Goal: Task Accomplishment & Management: Complete application form

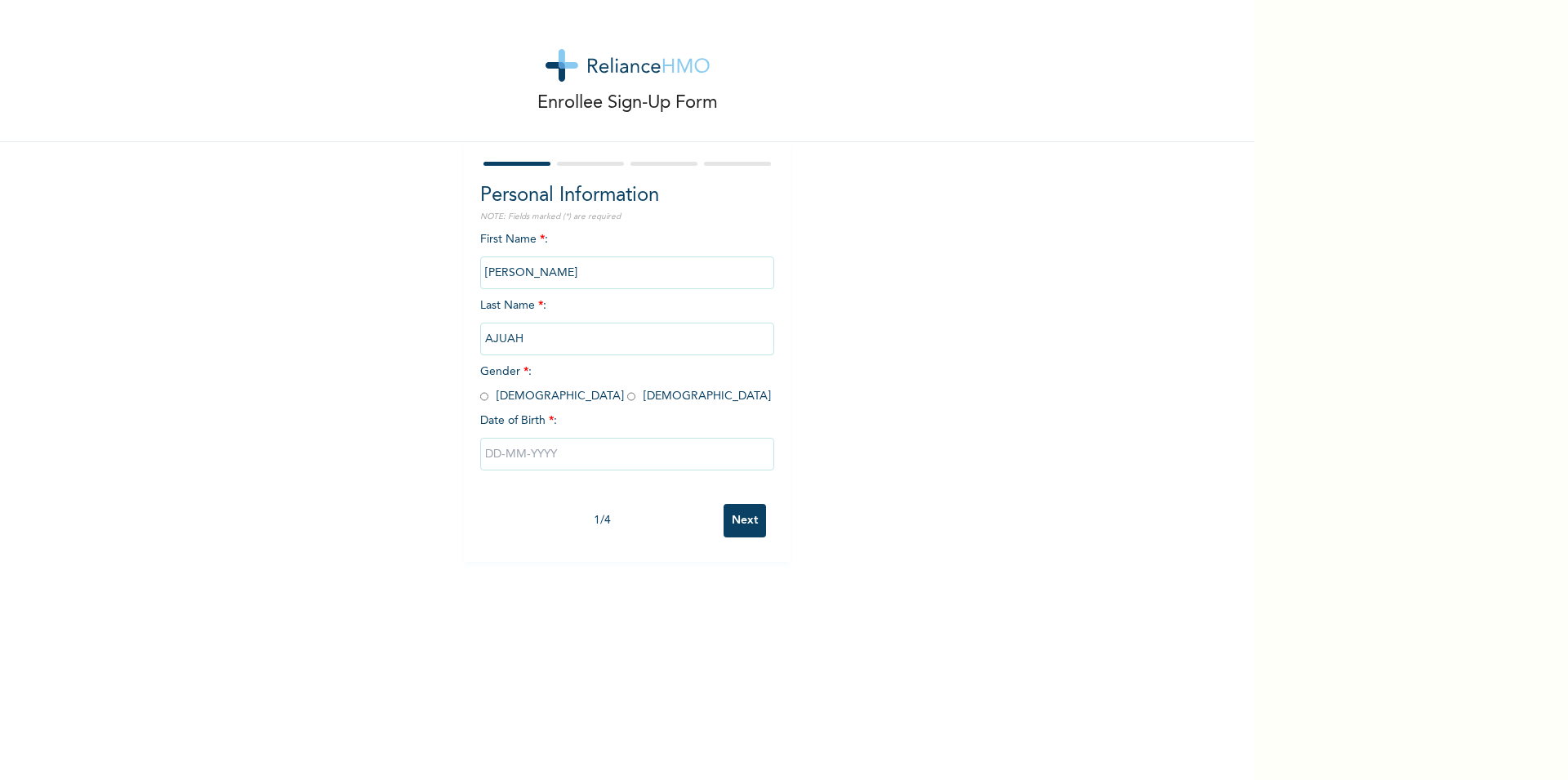
click at [480, 399] on input "radio" at bounding box center [484, 396] width 8 height 16
radio input "true"
click at [496, 455] on input "text" at bounding box center [627, 454] width 294 height 33
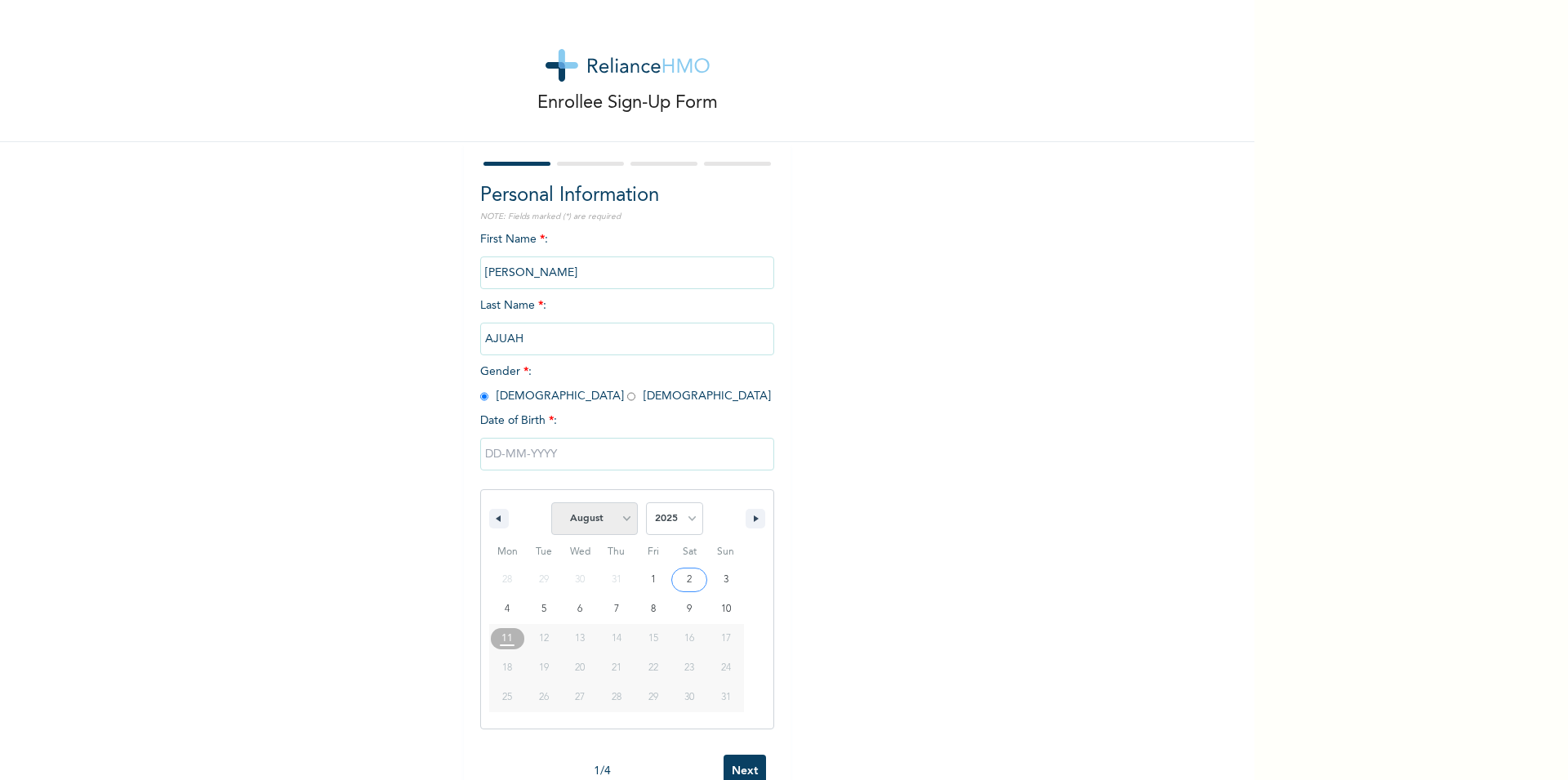
click at [615, 518] on select "January February March April May June July August September October November De…" at bounding box center [595, 519] width 87 height 33
click option "November" at bounding box center [0, 0] width 0 height 0
click at [552, 503] on select "January February March April May June July August September October November De…" at bounding box center [595, 519] width 87 height 33
click option "November" at bounding box center [0, 0] width 0 height 0
select select "7"
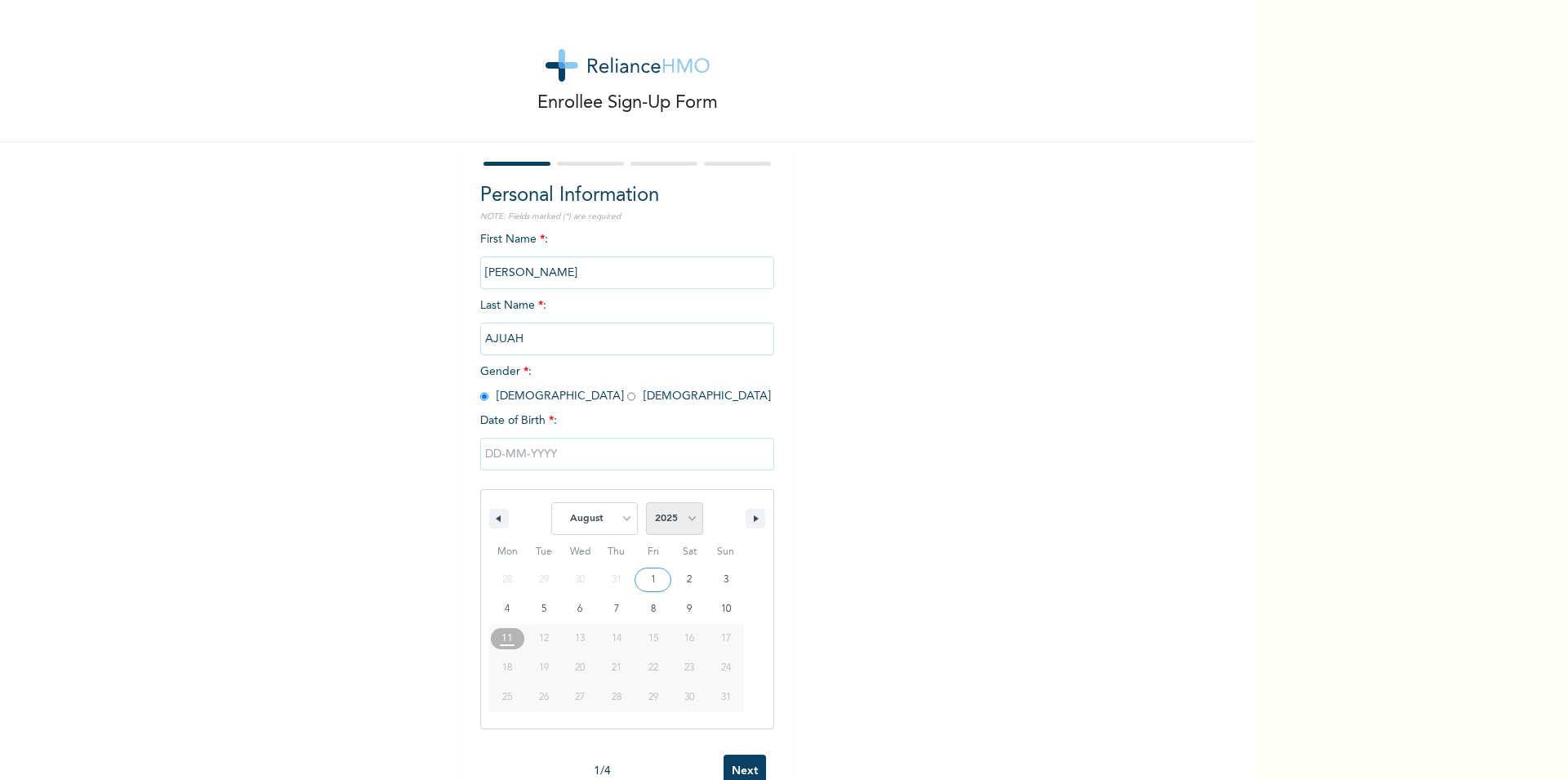
select select "1984"
click option "1984" at bounding box center [0, 0] width 0 height 0
click at [552, 503] on select "January February March April May June July August September October November De…" at bounding box center [595, 519] width 87 height 33
select select "10"
click option "November" at bounding box center [0, 0] width 0 height 0
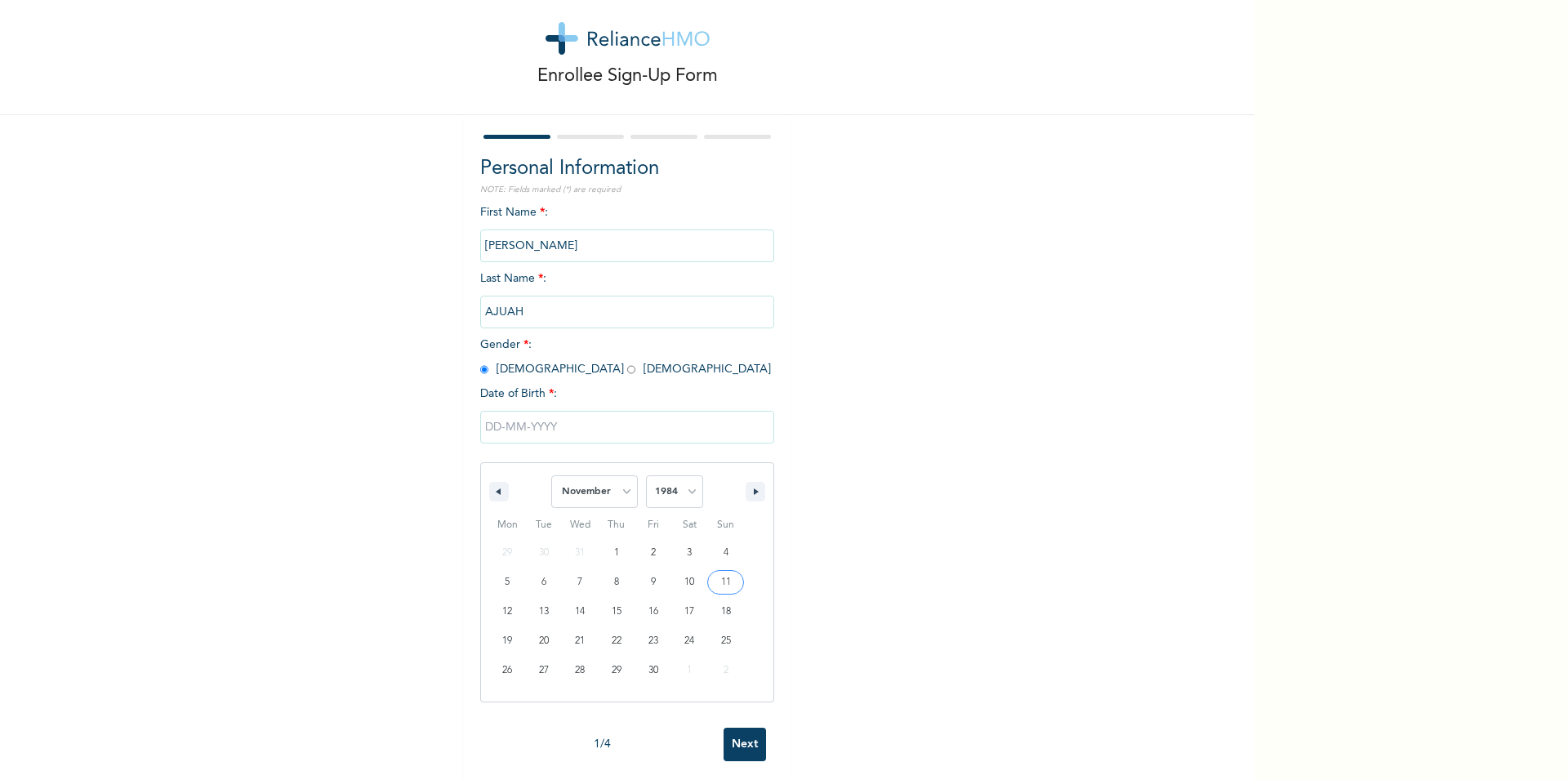
scroll to position [47, 0]
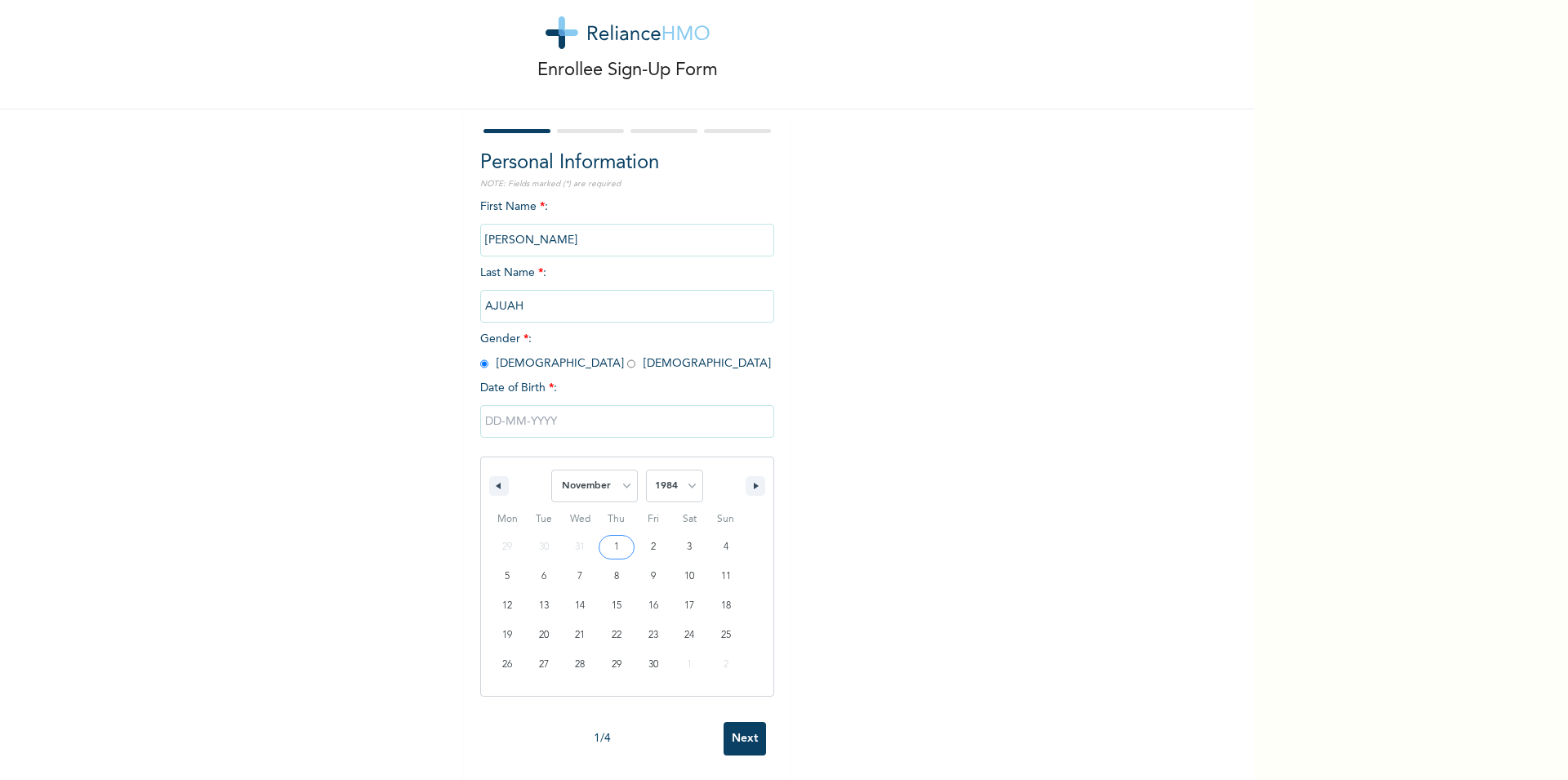
click at [492, 405] on input "text" at bounding box center [627, 422] width 294 height 33
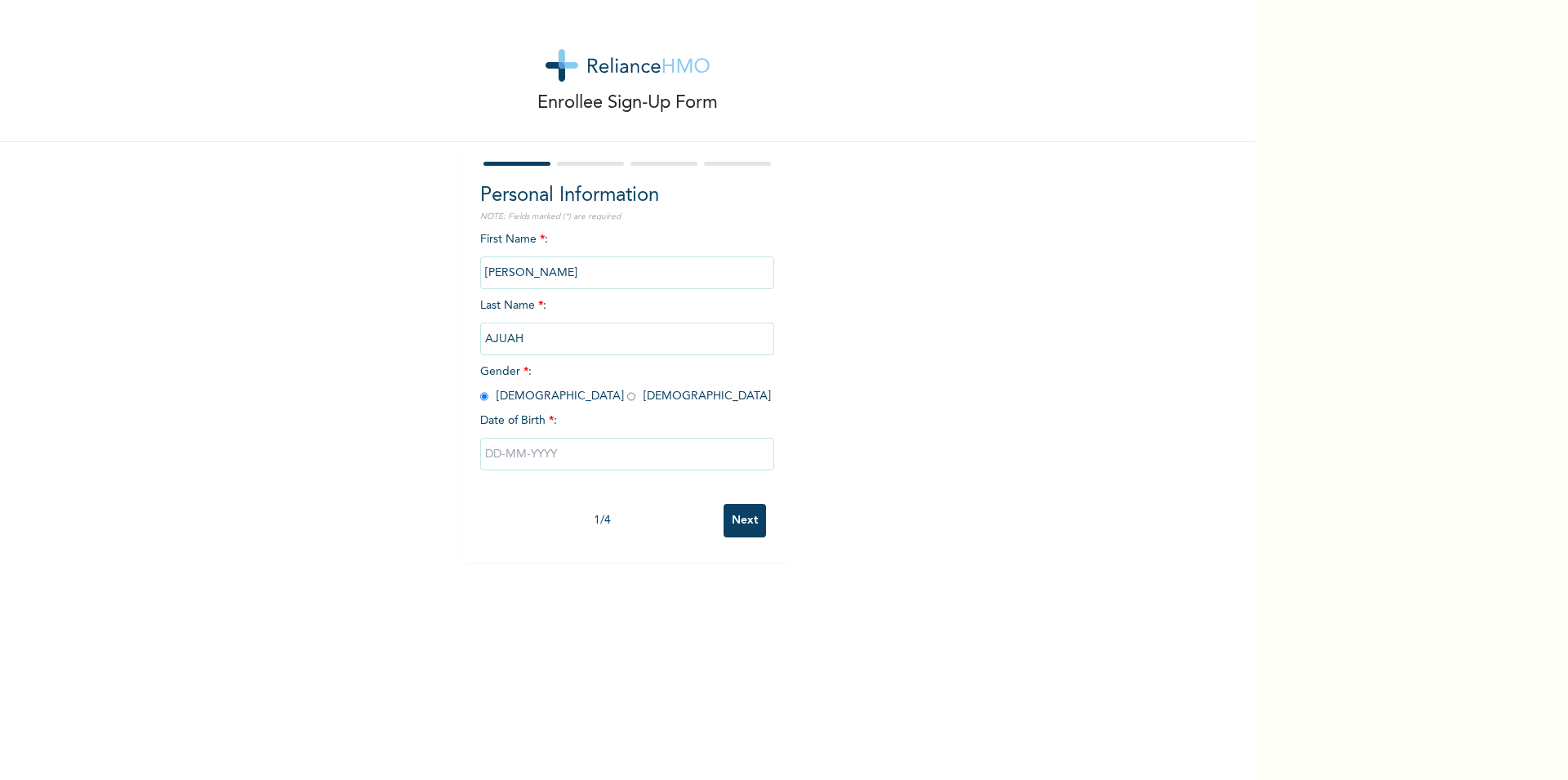
scroll to position [0, 0]
click at [569, 458] on input "text" at bounding box center [627, 454] width 294 height 33
select select "7"
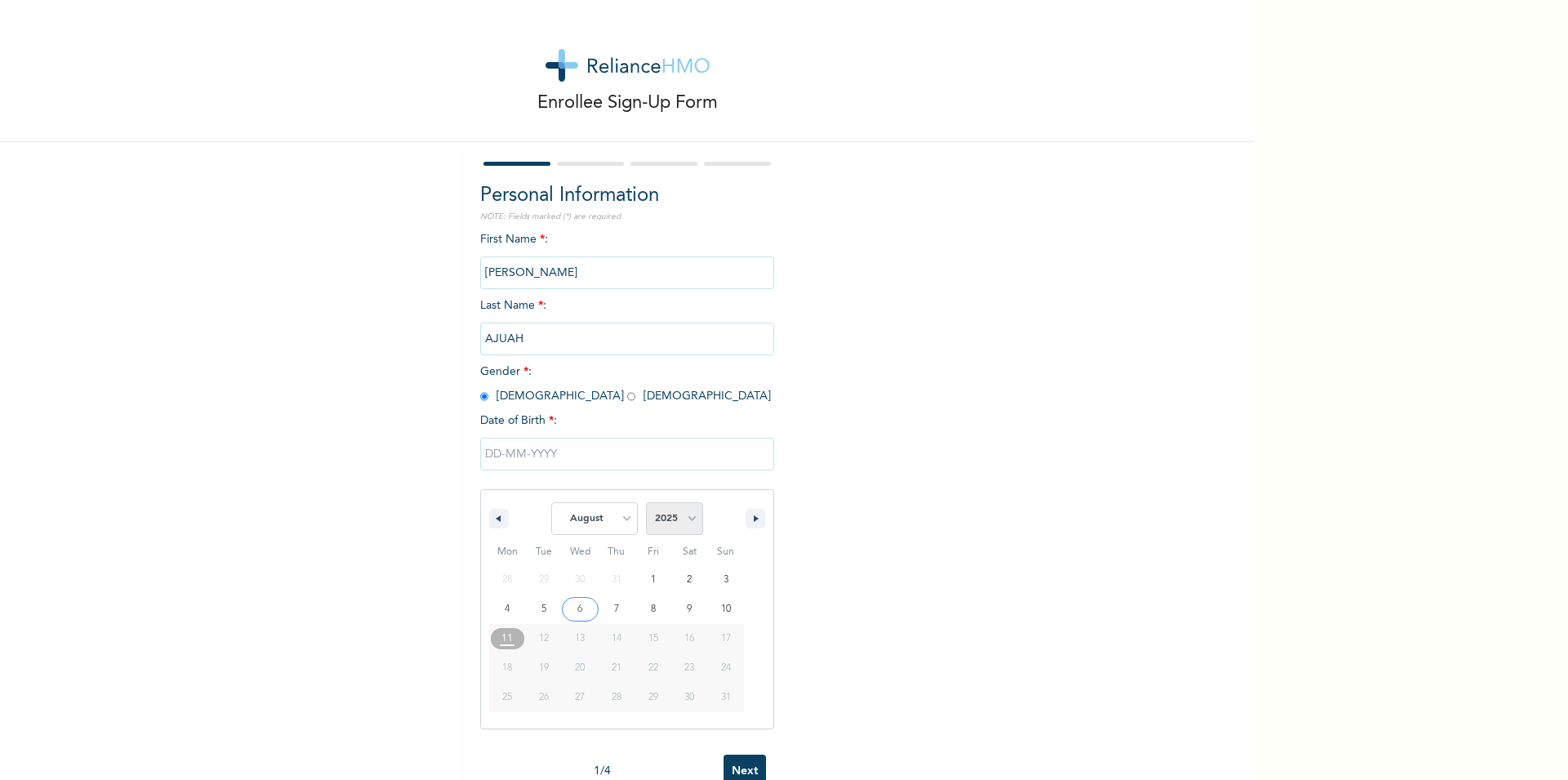
click at [647, 503] on select "2025 2024 2023 2022 2021 2020 2019 2018 2017 2016 2015 2014 2013 2012 2011 2010…" at bounding box center [675, 519] width 57 height 33
select select "1984"
click option "1984" at bounding box center [0, 0] width 0 height 0
click at [552, 503] on select "January February March April May June July August September October November De…" at bounding box center [595, 519] width 87 height 33
select select "10"
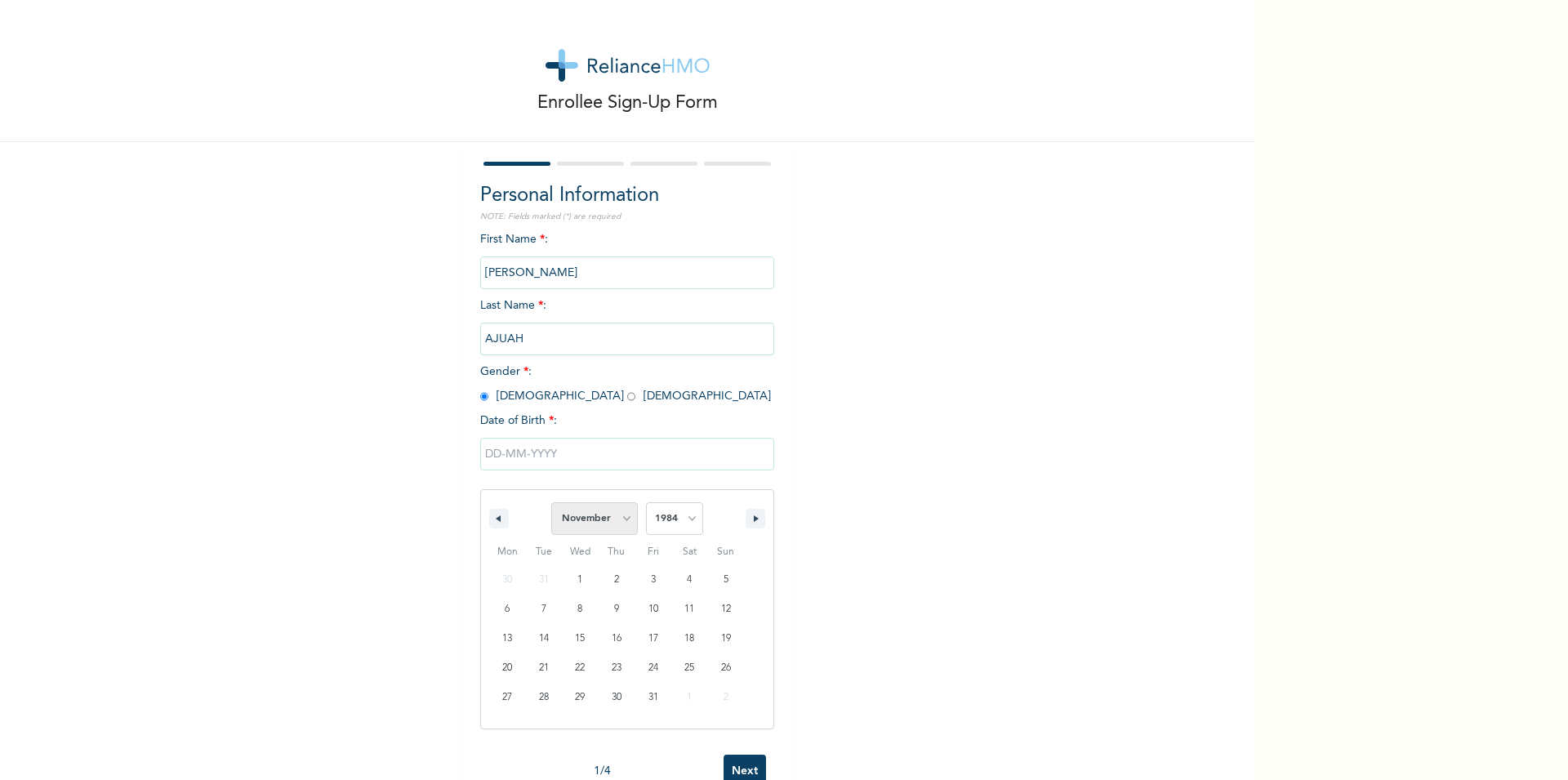
click option "November" at bounding box center [0, 0] width 0 height 0
type input "[DATE]"
click at [508, 452] on input "[DATE]" at bounding box center [627, 454] width 294 height 33
select select "10"
select select "1984"
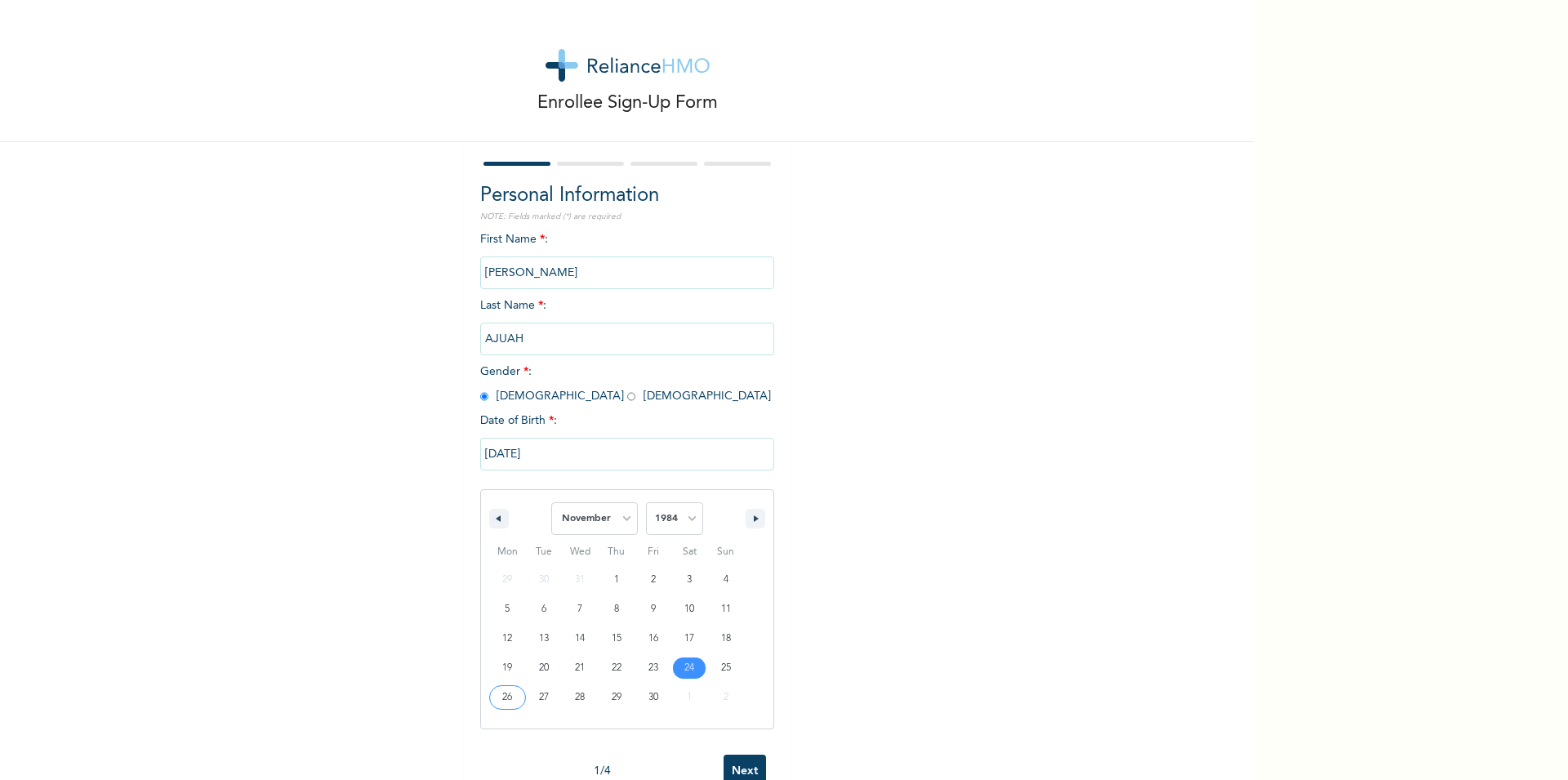
type input "[DATE]"
click at [735, 521] on input "Next" at bounding box center [745, 521] width 43 height 34
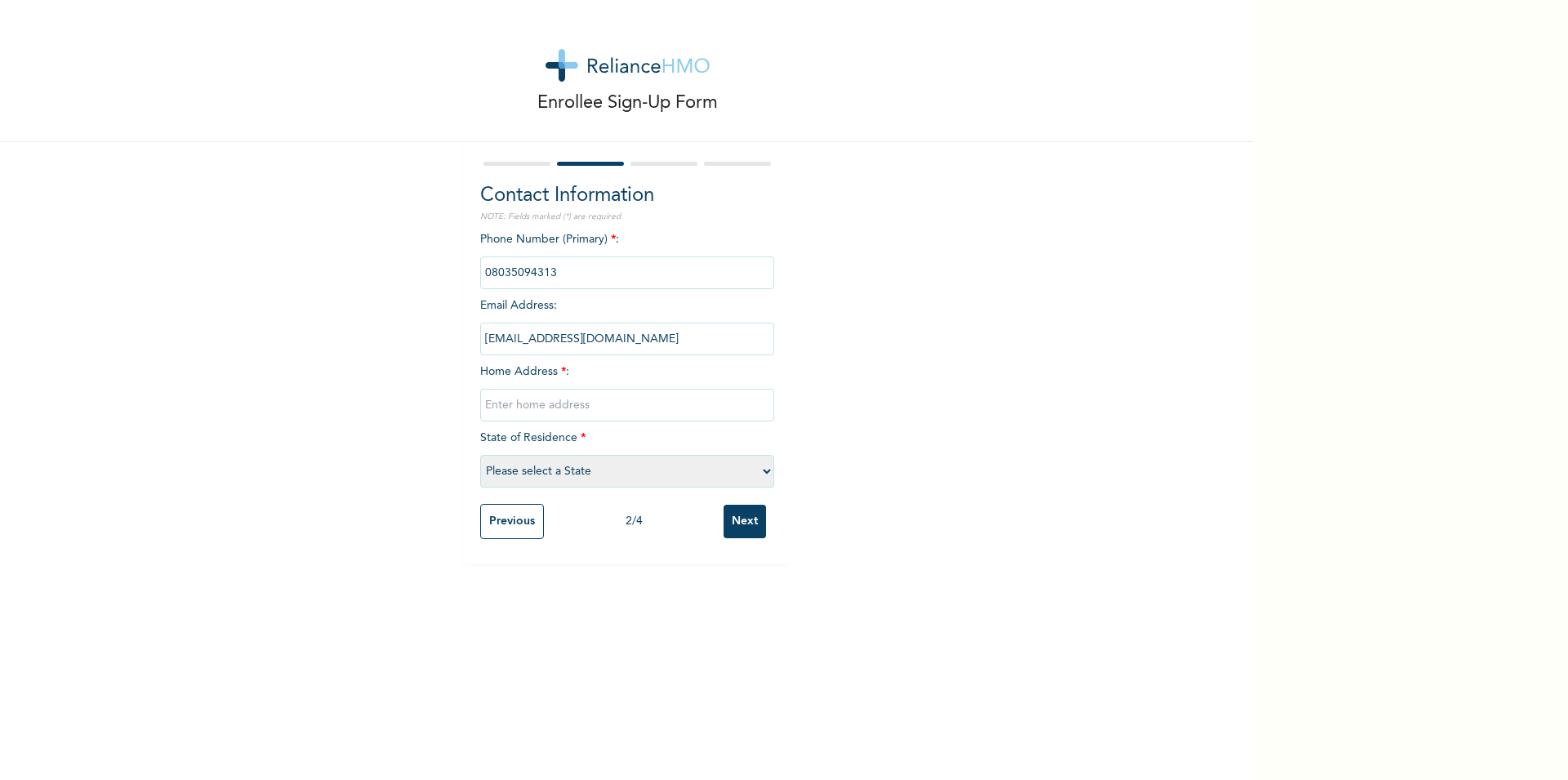
click at [525, 404] on input "text" at bounding box center [627, 405] width 294 height 33
type input "n"
type input "[STREET_ADDRESS]"
select select "10"
click option "Delta" at bounding box center [0, 0] width 0 height 0
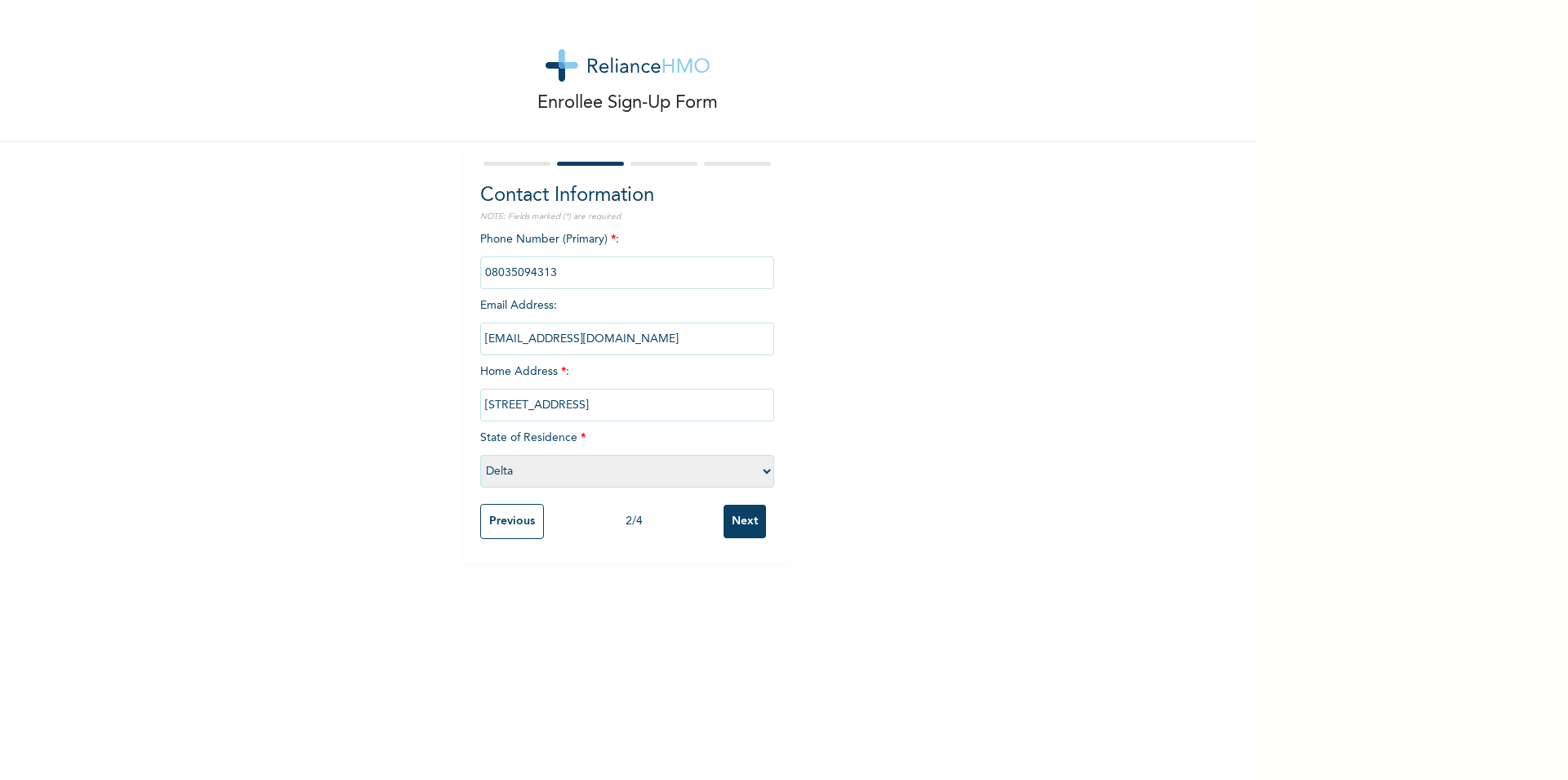
click at [741, 519] on input "Next" at bounding box center [745, 521] width 43 height 34
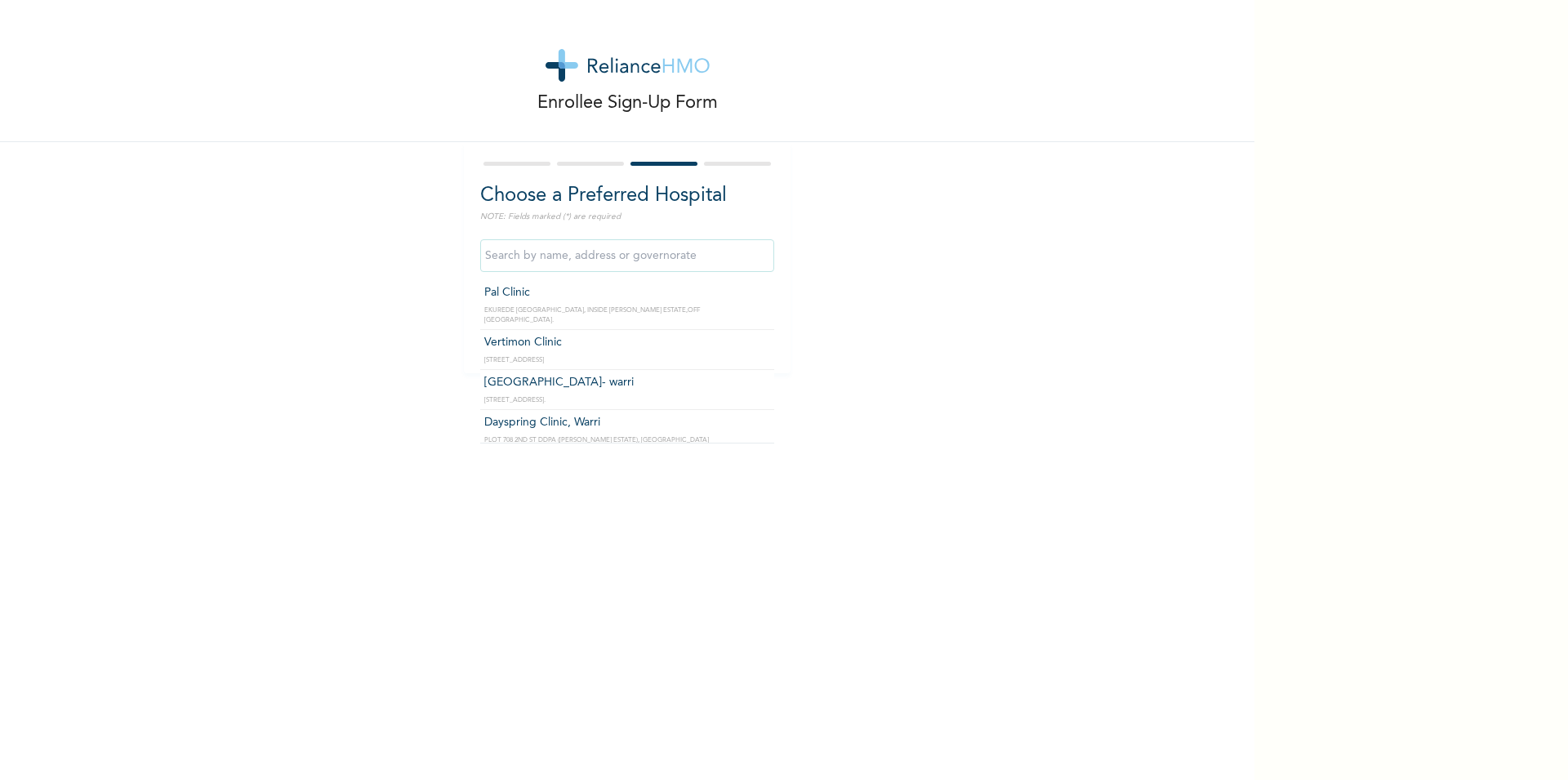
click at [584, 250] on input "text" at bounding box center [627, 255] width 294 height 33
type input "P wave Medicare"
click at [738, 326] on input "Next" at bounding box center [745, 331] width 43 height 34
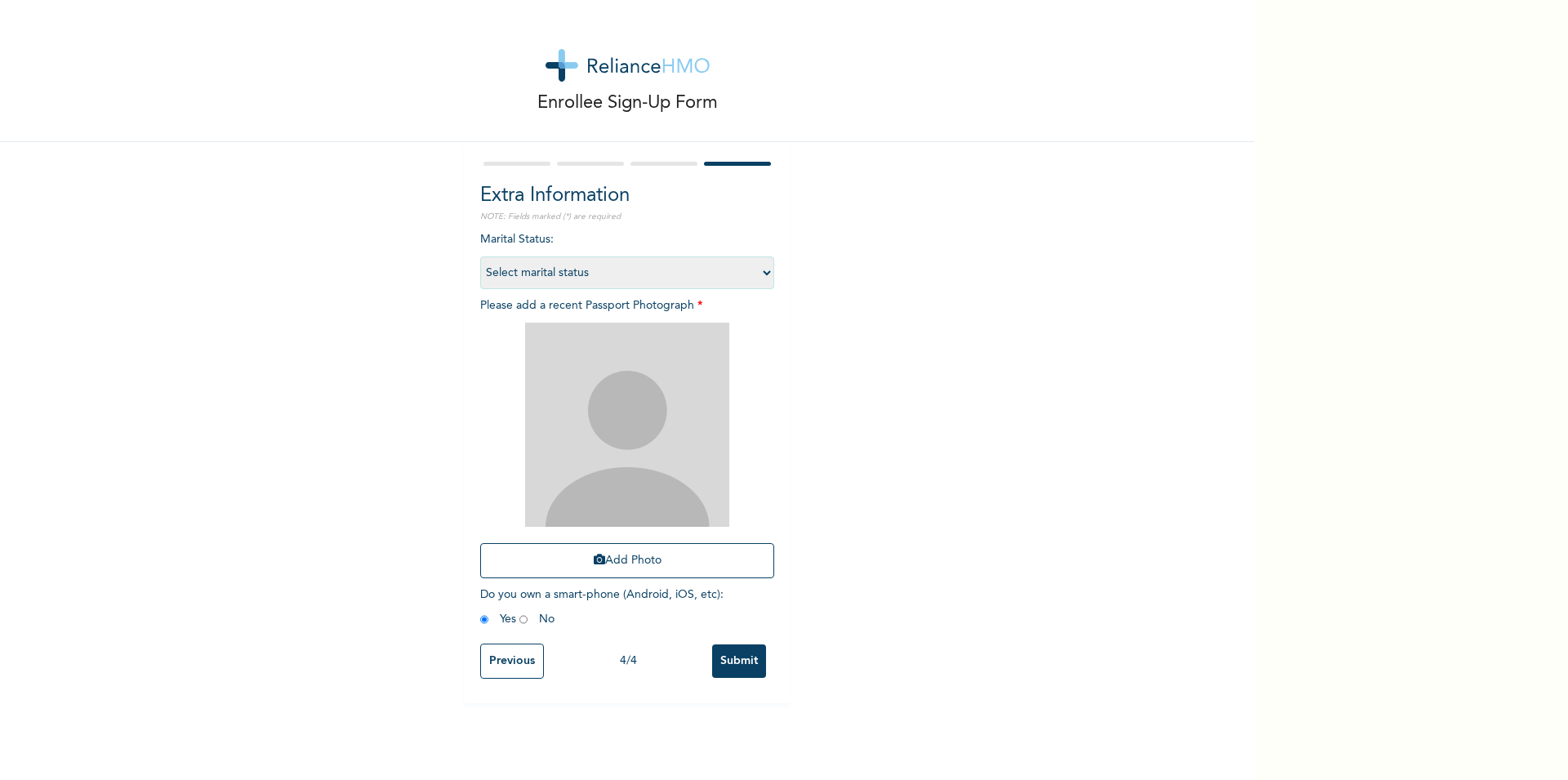
click at [480, 256] on select "Select marital status Single Married Divorced Widow/Widower" at bounding box center [627, 273] width 294 height 33
select select "2"
click option "Married" at bounding box center [0, 0] width 0 height 0
click at [645, 557] on button "Add Photo" at bounding box center [627, 561] width 294 height 35
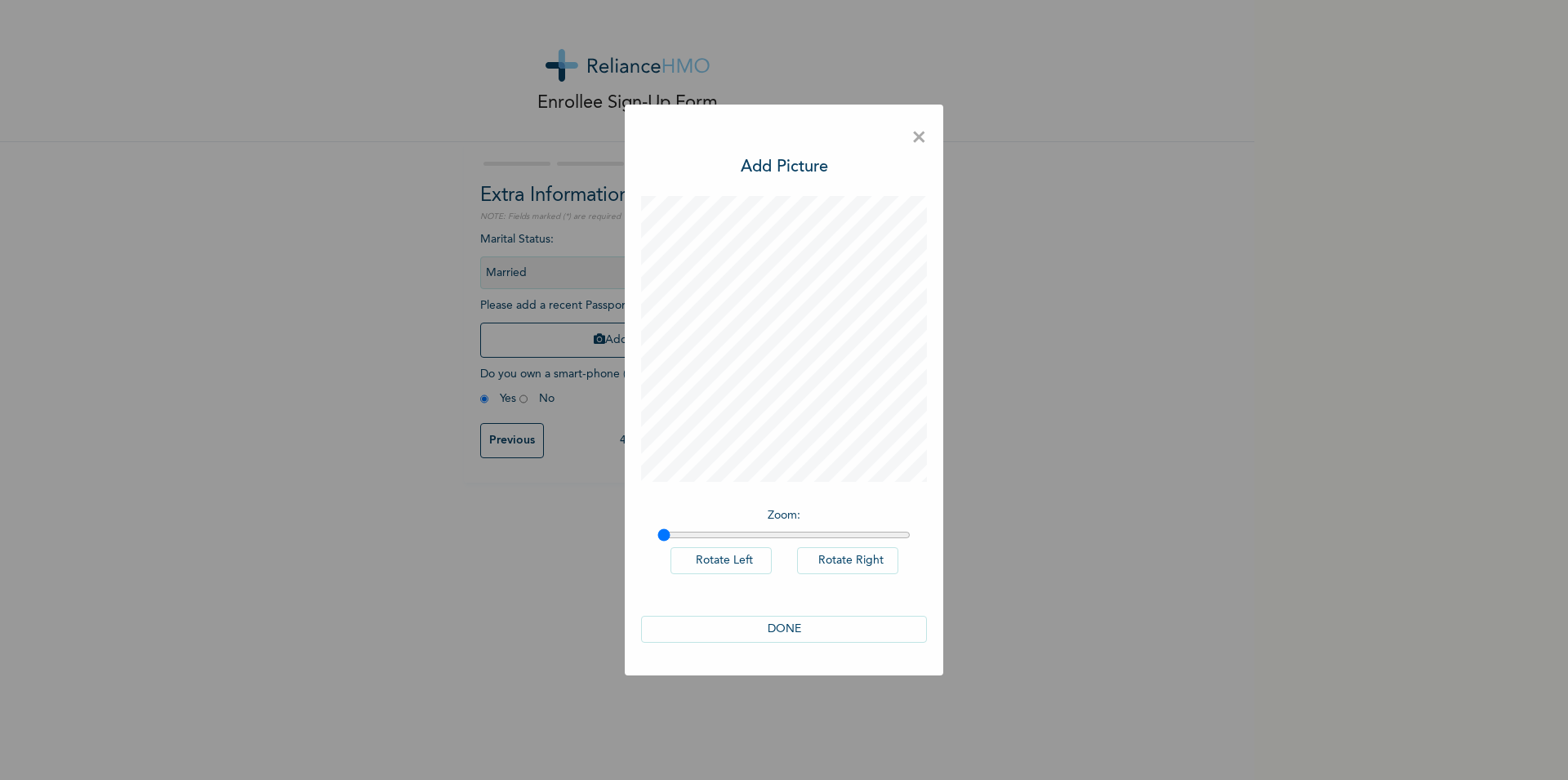
click at [796, 629] on button "DONE" at bounding box center [784, 629] width 286 height 27
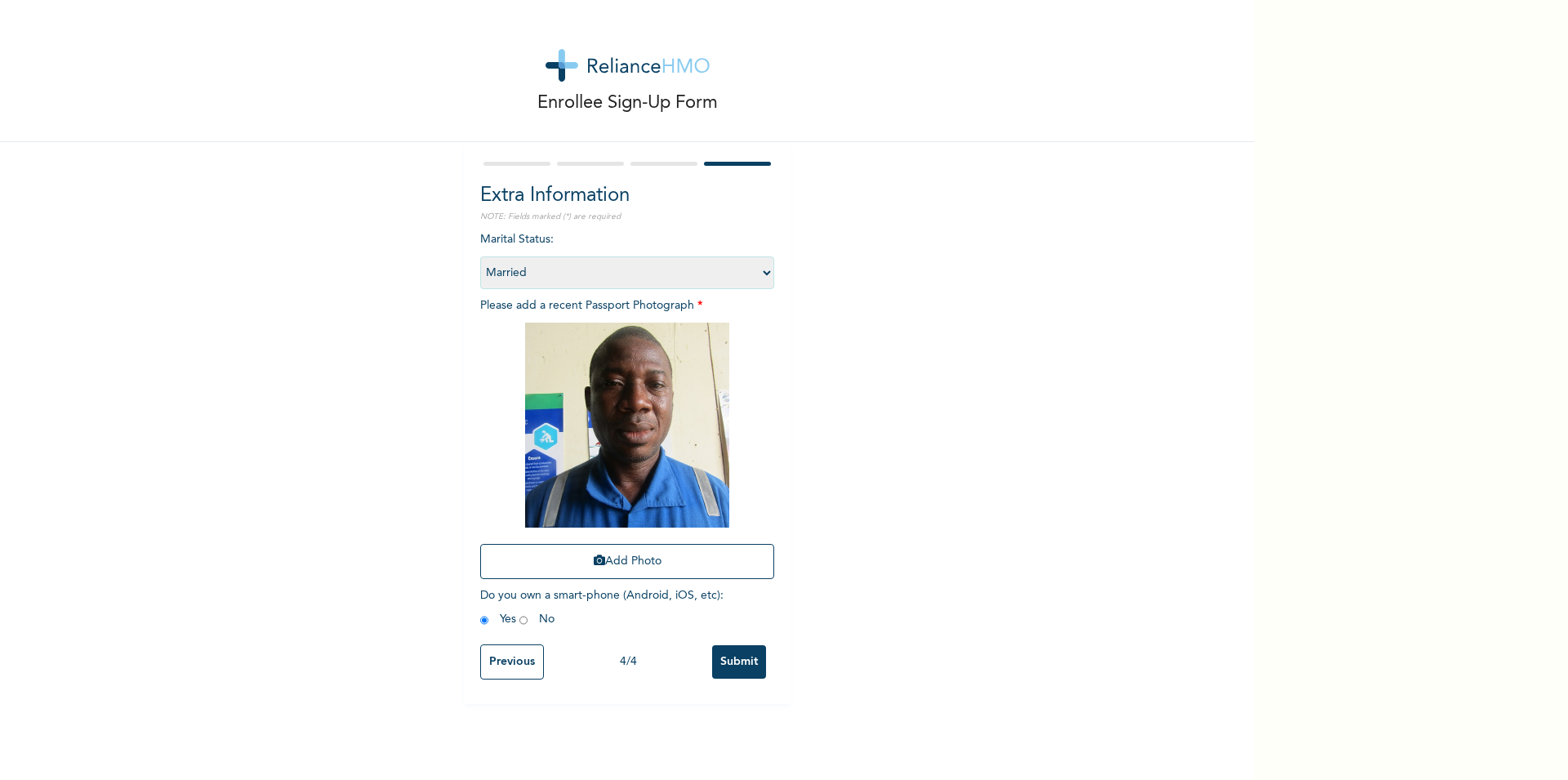
click at [734, 657] on input "Submit" at bounding box center [739, 662] width 54 height 34
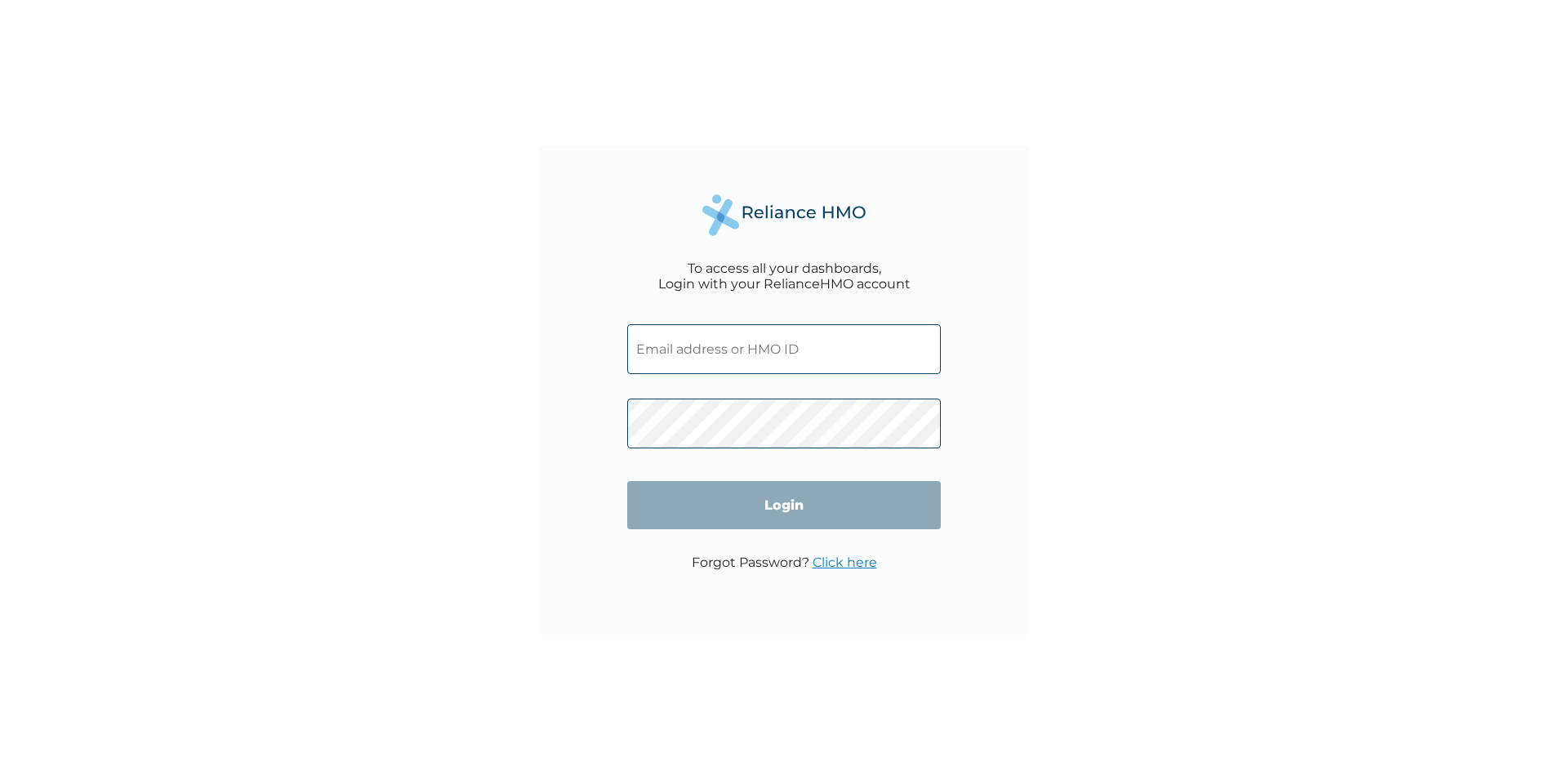
click at [717, 347] on input "text" at bounding box center [784, 349] width 313 height 50
paste input "NEM/10017/A"
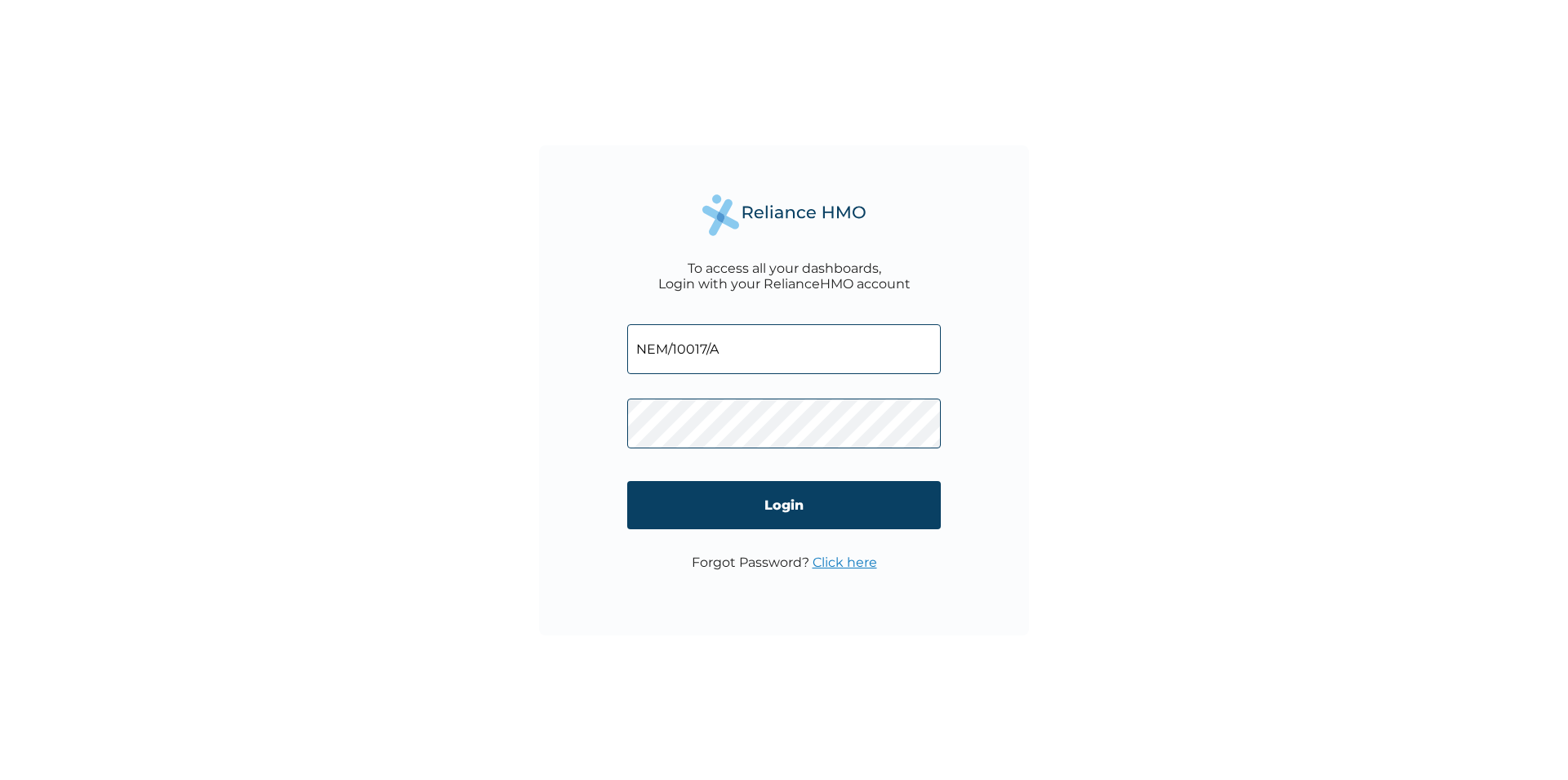
type input "NEM/10017/A"
click at [753, 496] on input "Login" at bounding box center [784, 505] width 313 height 48
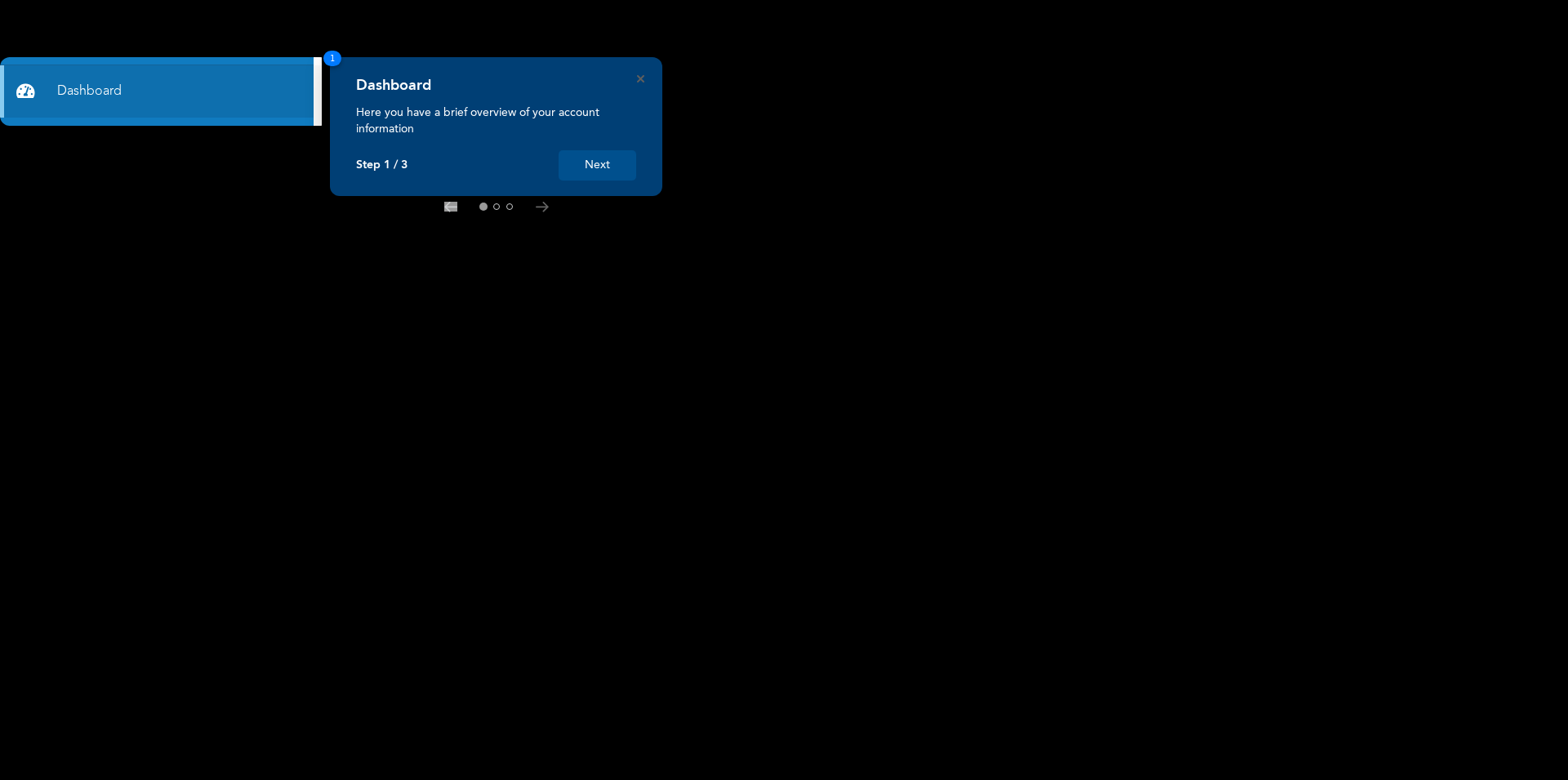
click at [228, 273] on rect at bounding box center [784, 390] width 1568 height 780
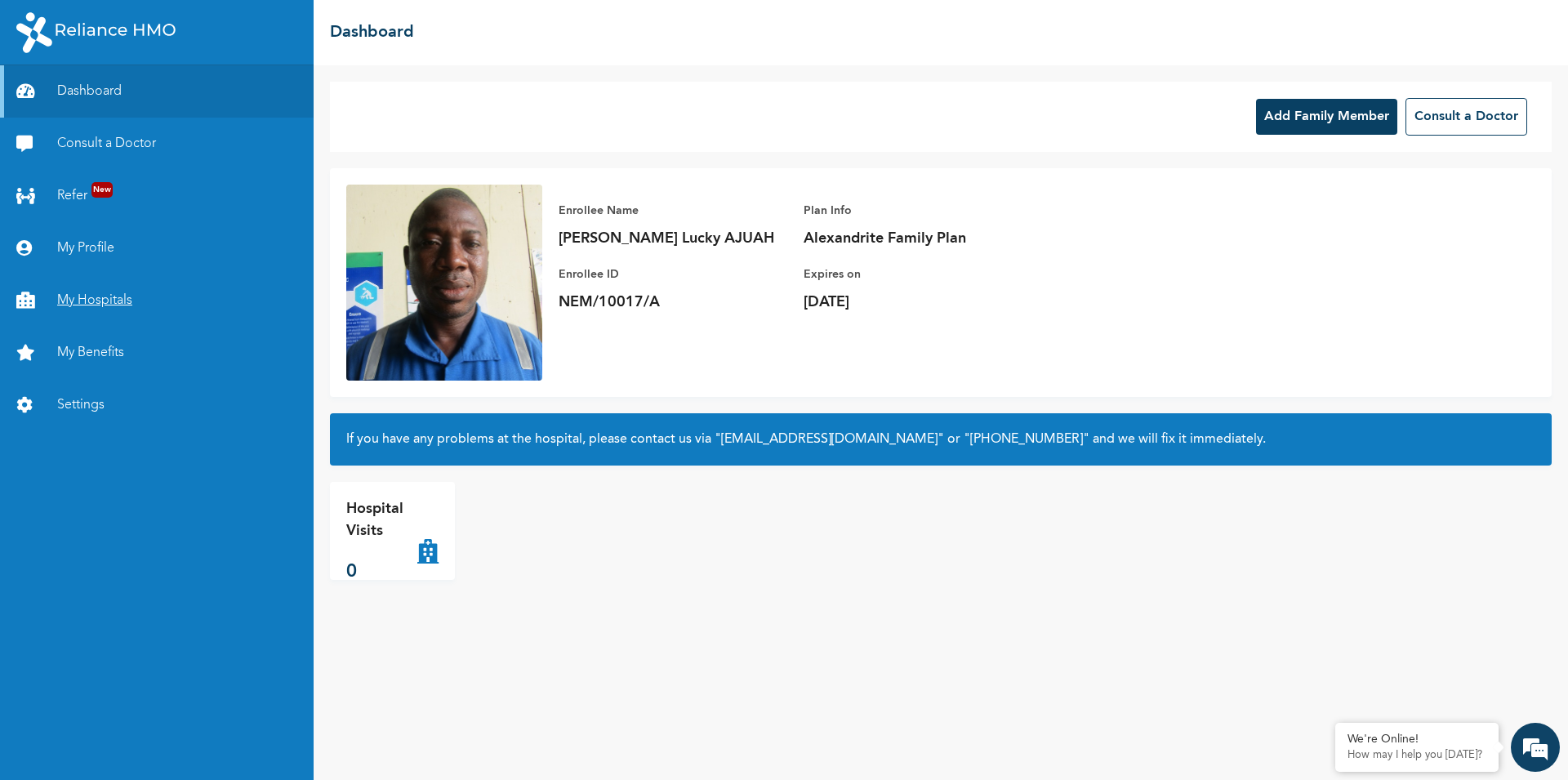
click at [92, 293] on link "My Hospitals" at bounding box center [156, 300] width 313 height 52
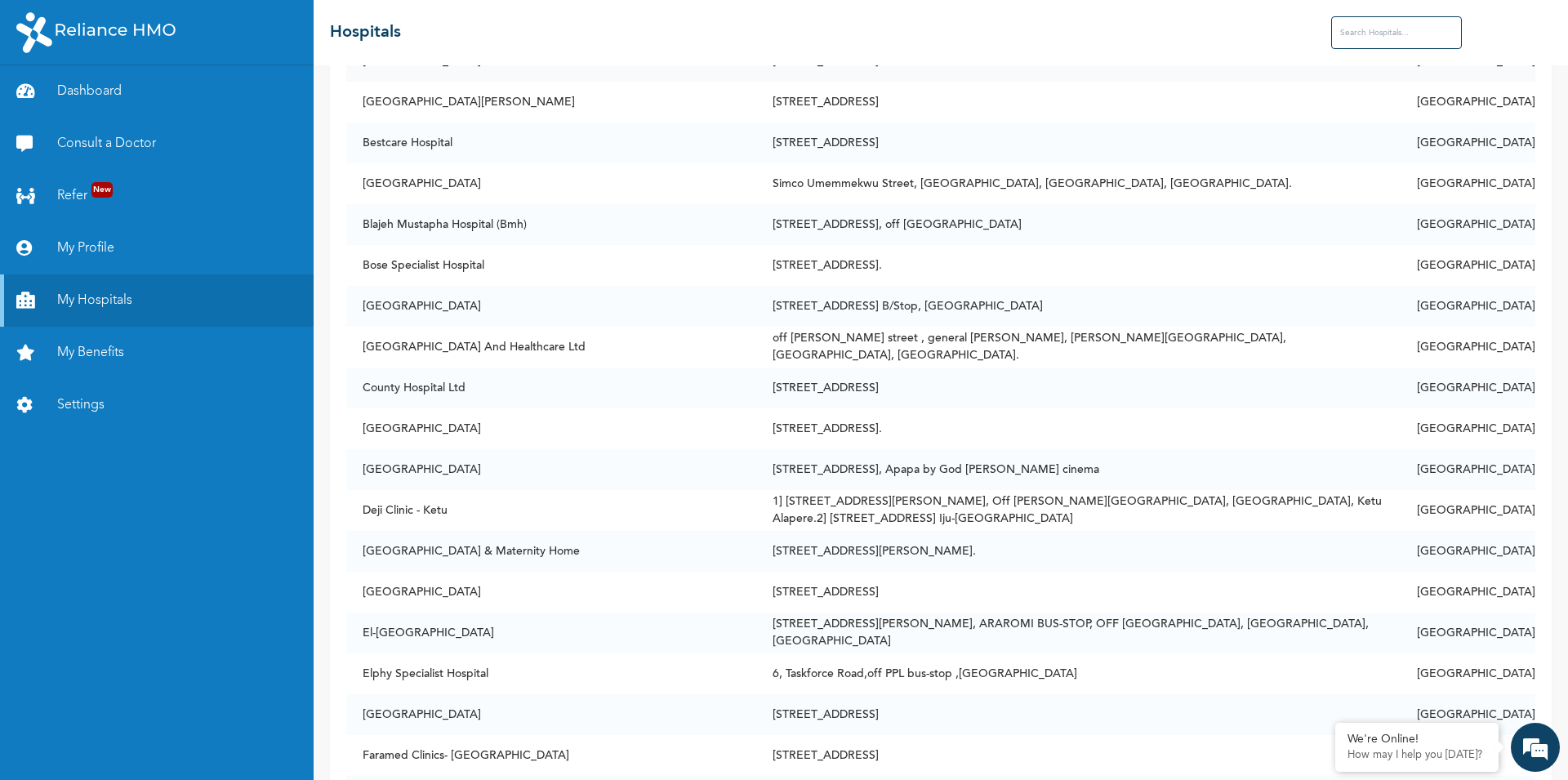
scroll to position [2470, 0]
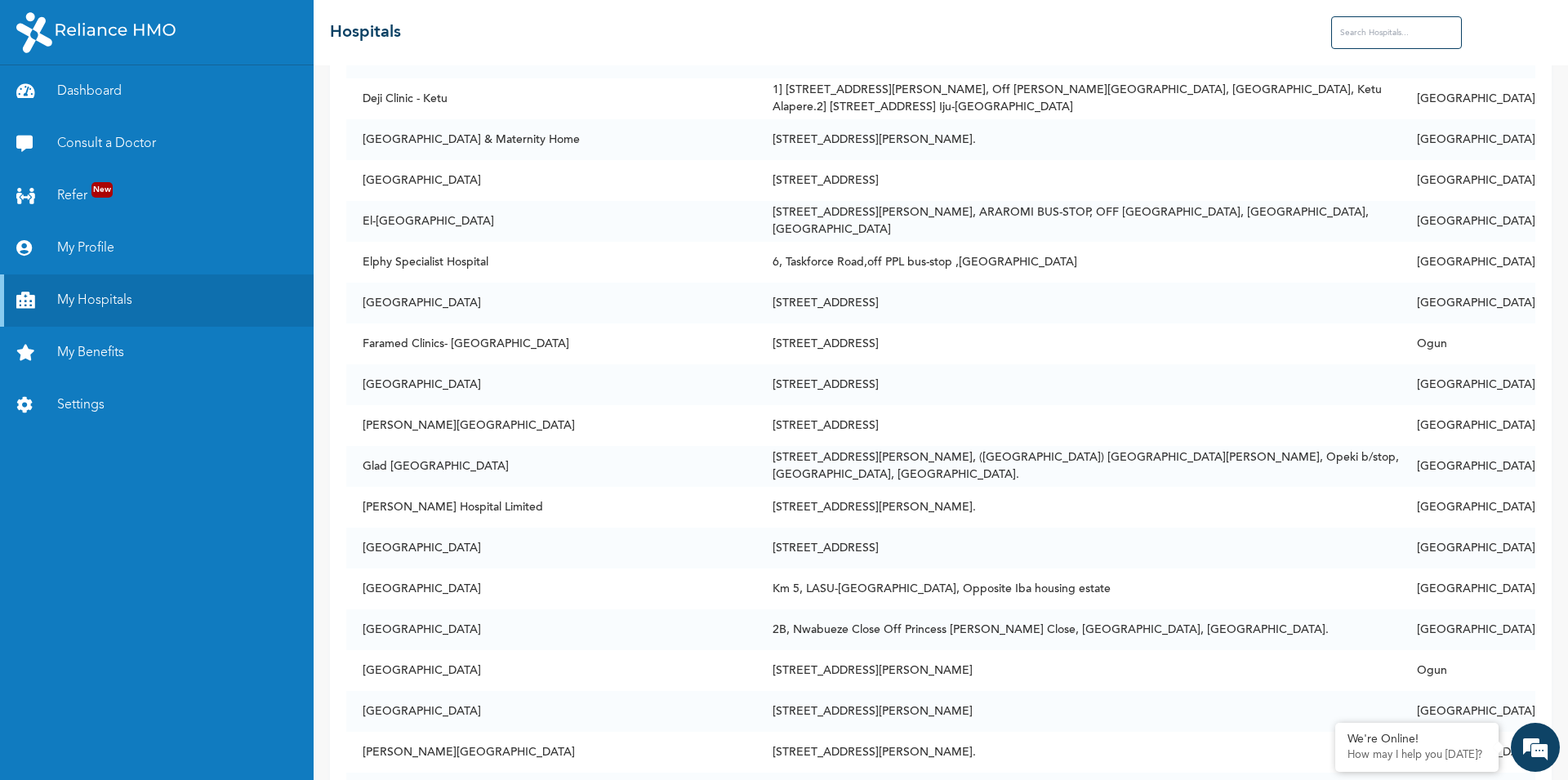
click at [1382, 27] on input "text" at bounding box center [1397, 33] width 131 height 33
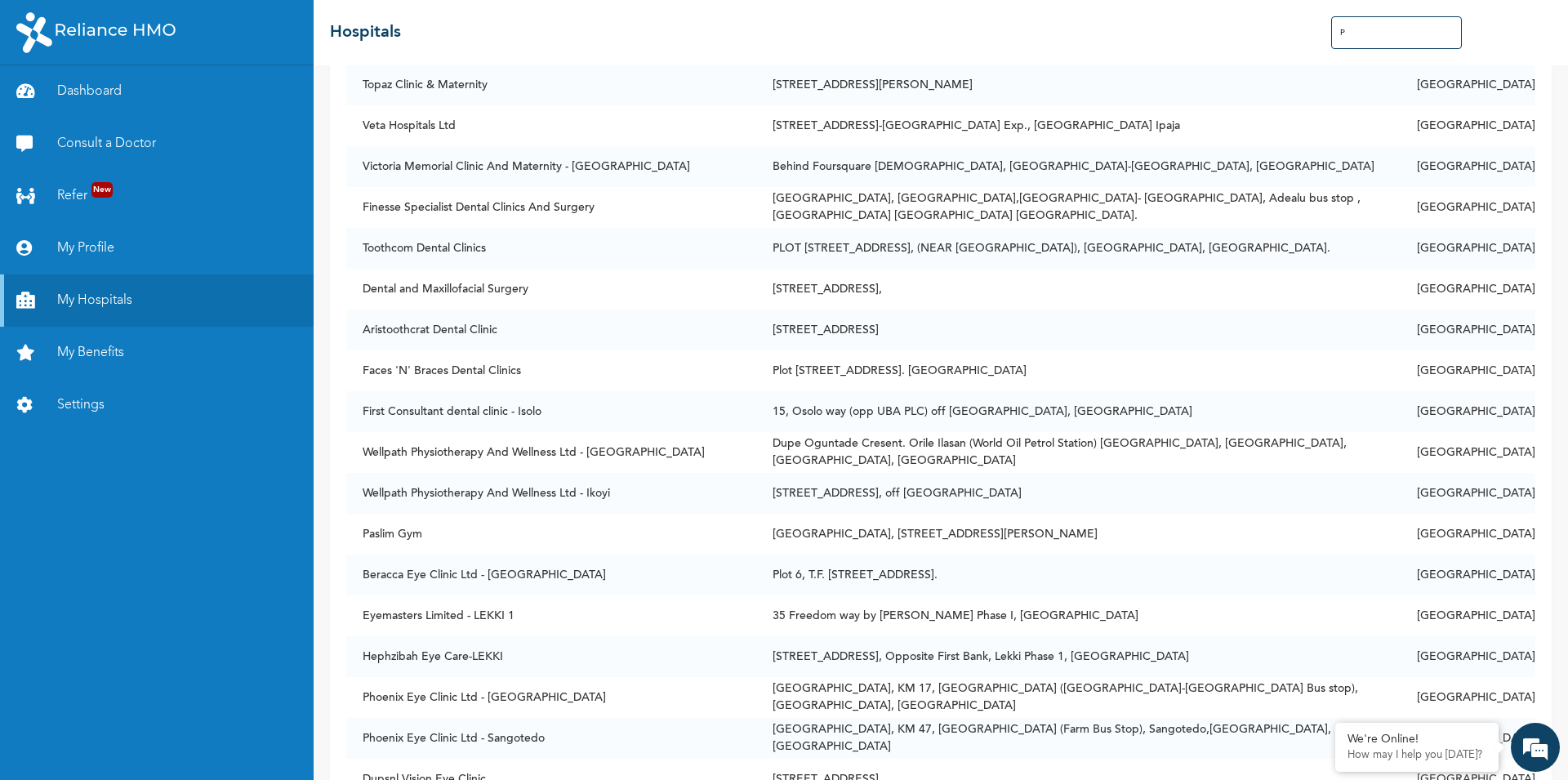
scroll to position [3588, 0]
type input "P"
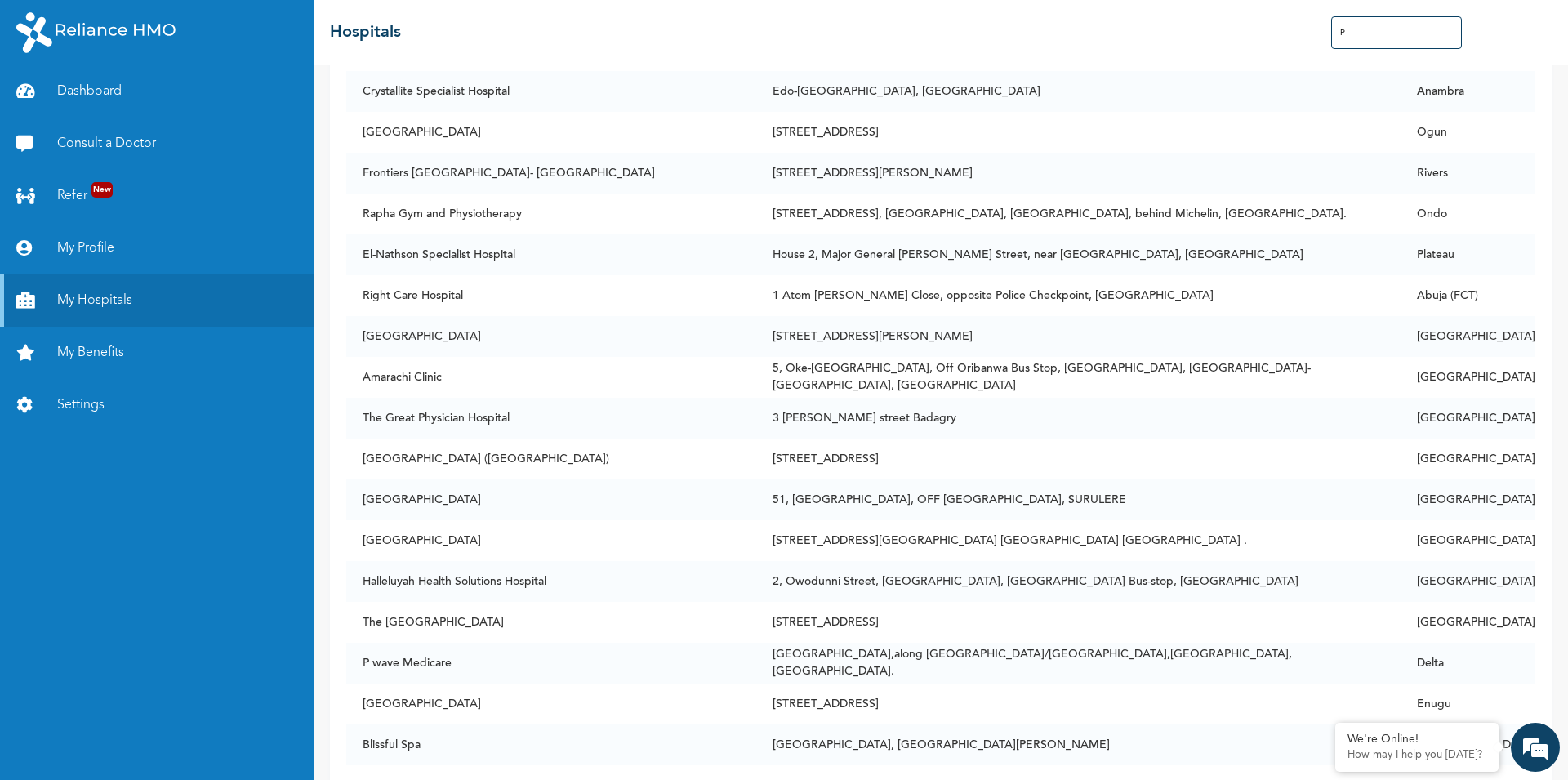
scroll to position [74878, 0]
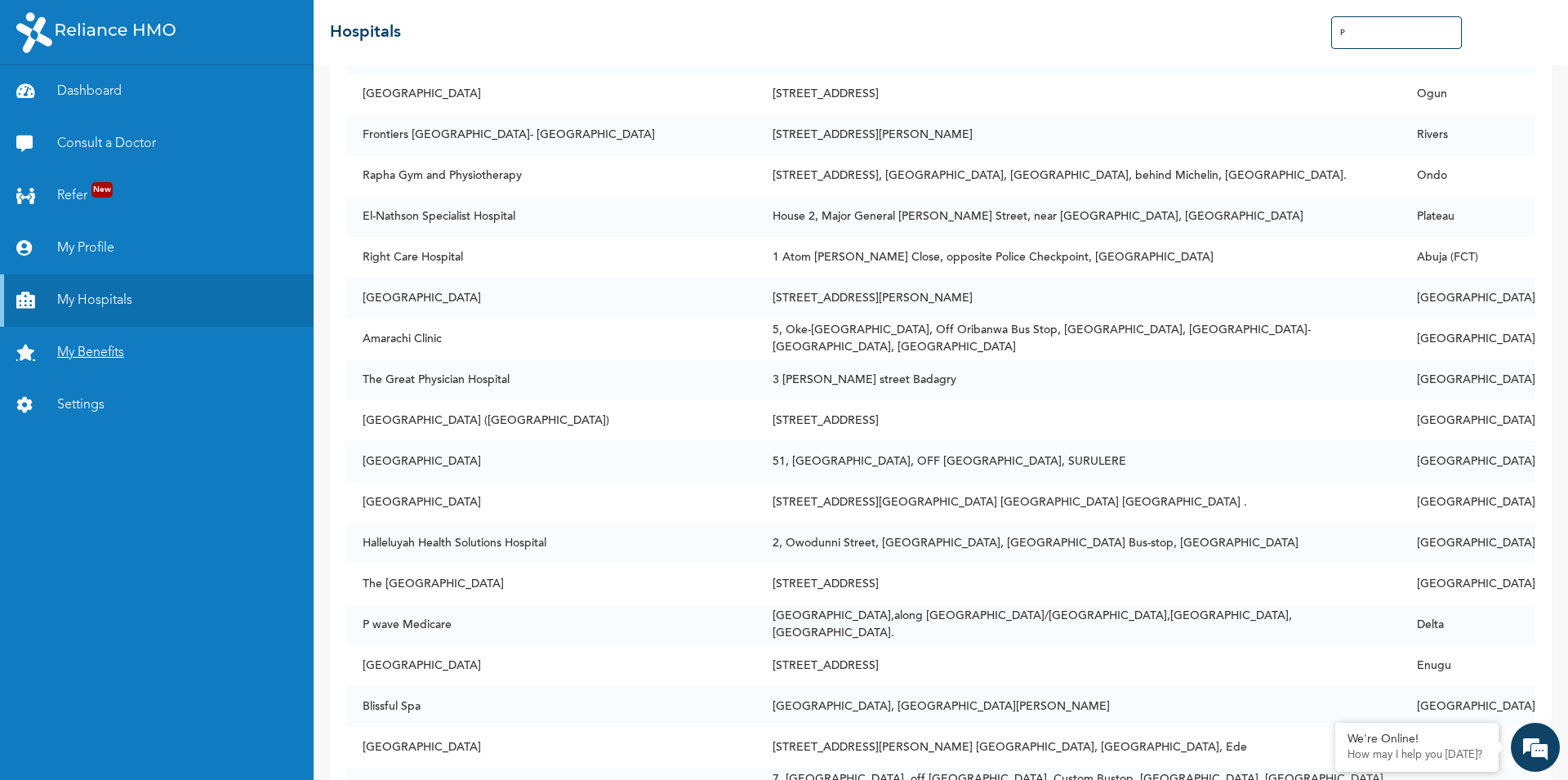
click at [88, 350] on link "My Benefits" at bounding box center [156, 353] width 313 height 52
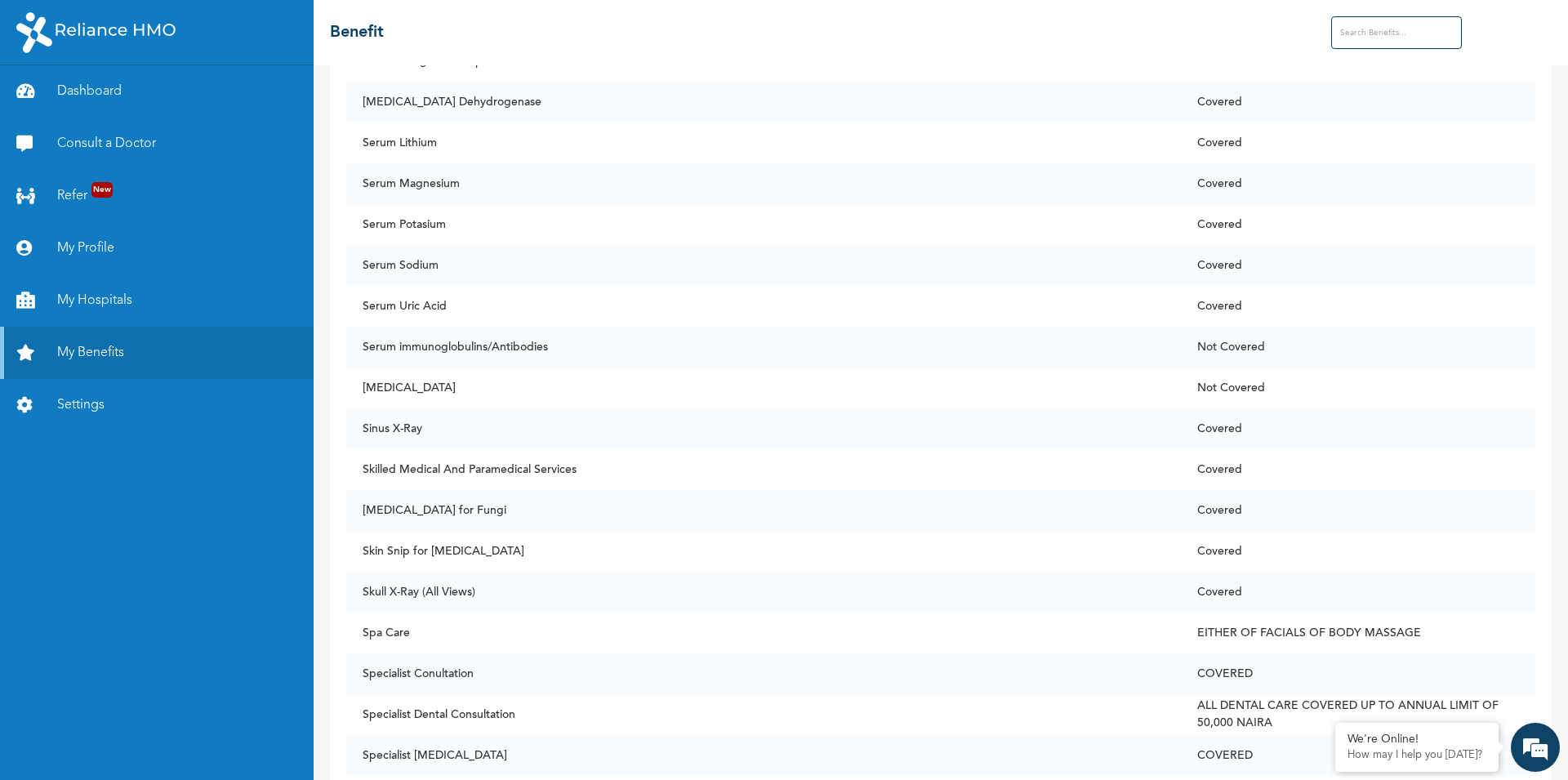
scroll to position [10529, 0]
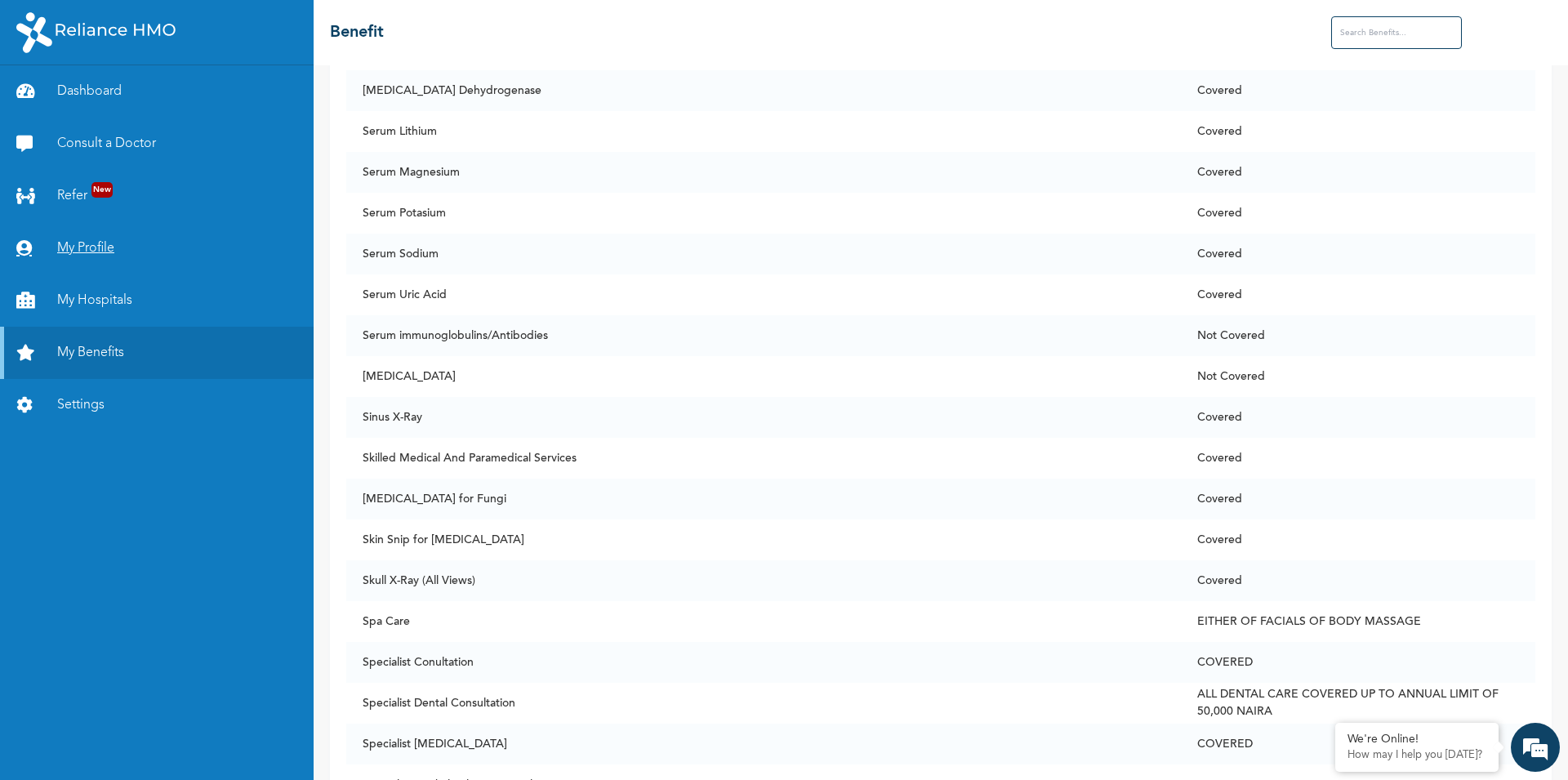
click at [104, 250] on link "My Profile" at bounding box center [156, 248] width 313 height 52
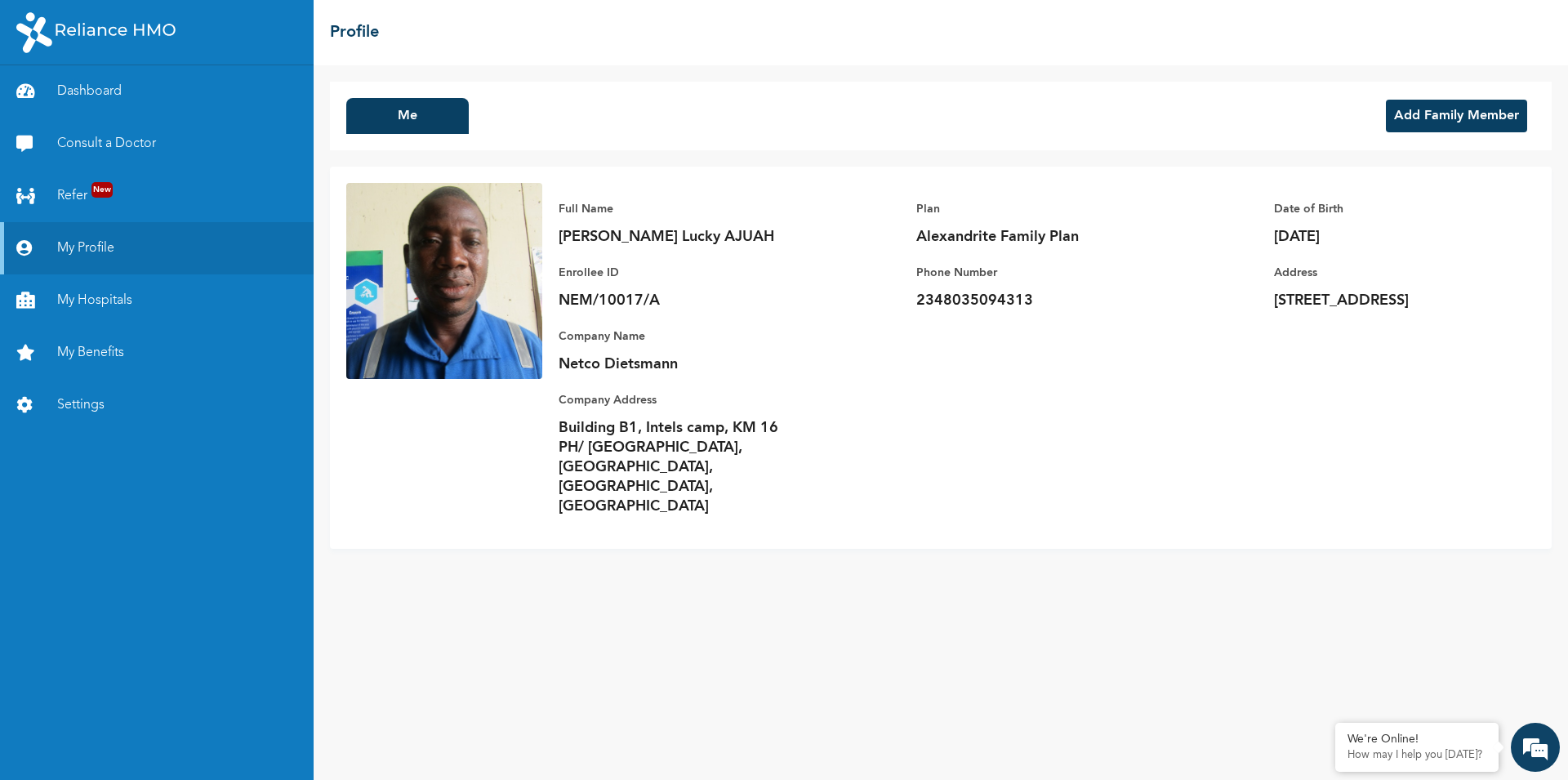
click at [1438, 109] on button "Add Family Member" at bounding box center [1457, 116] width 142 height 33
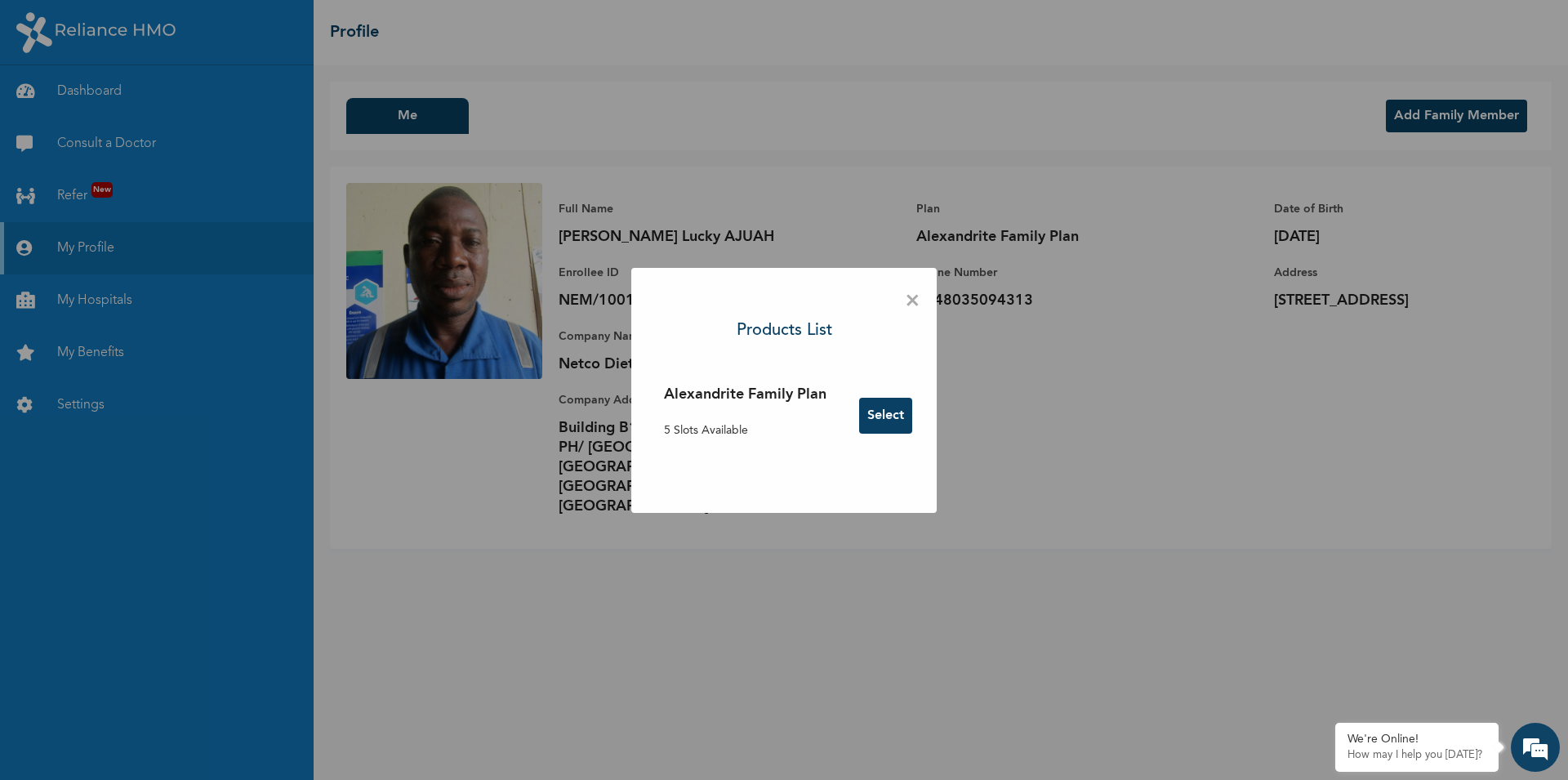
click at [885, 411] on button "Select" at bounding box center [885, 416] width 53 height 36
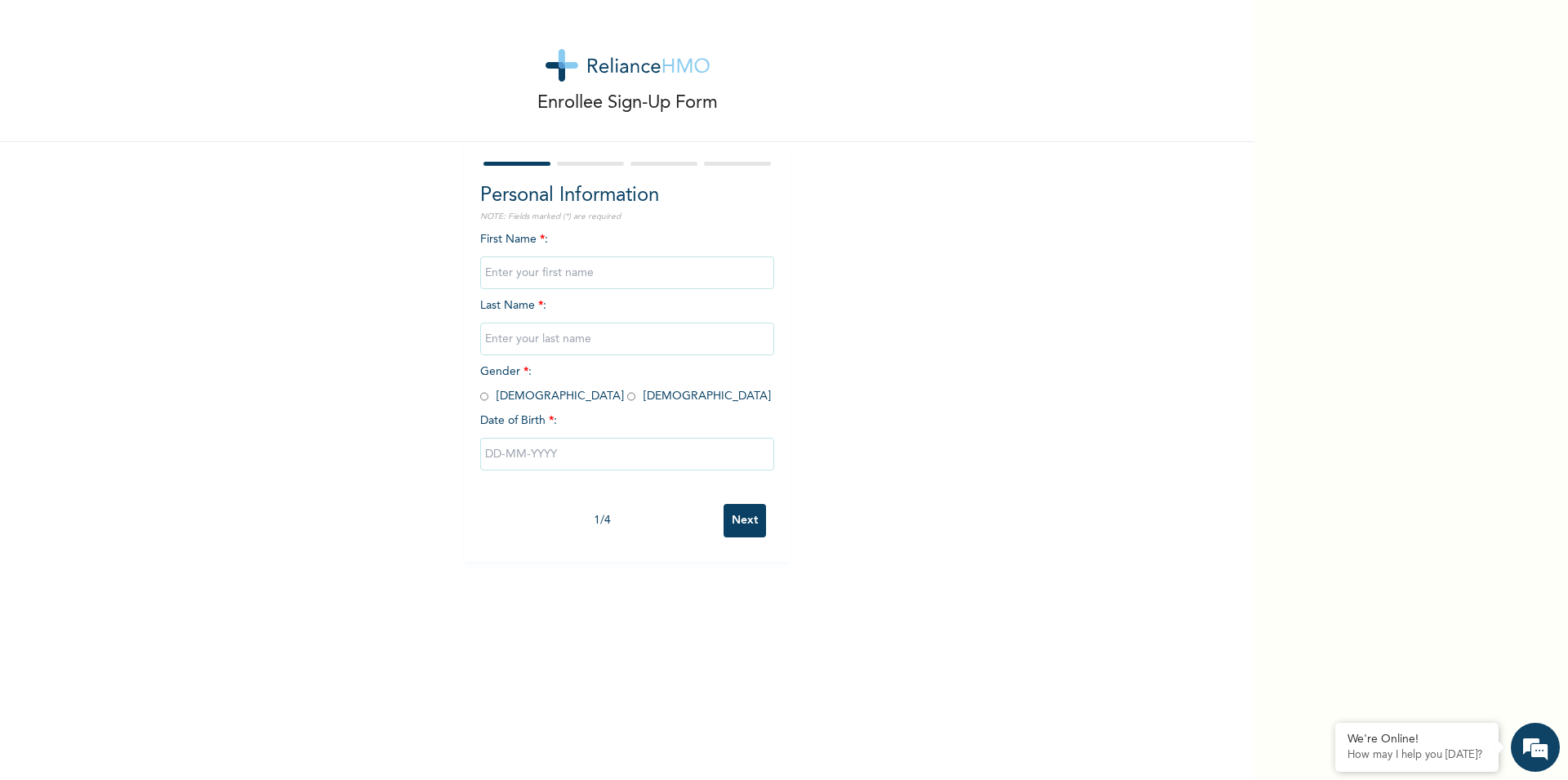
click at [744, 514] on input "Next" at bounding box center [745, 521] width 43 height 34
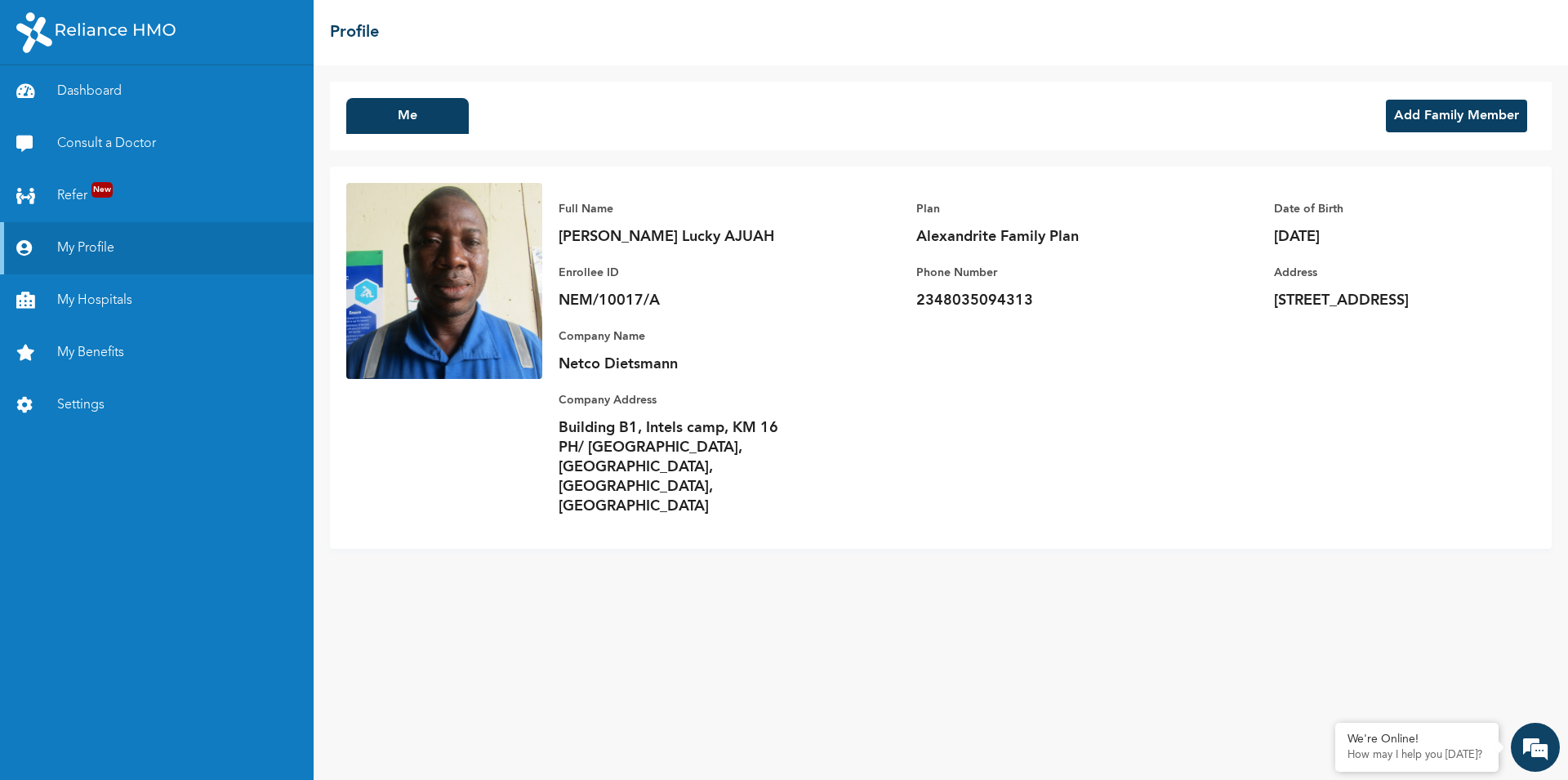
click at [1471, 110] on button "Add Family Member" at bounding box center [1457, 116] width 142 height 33
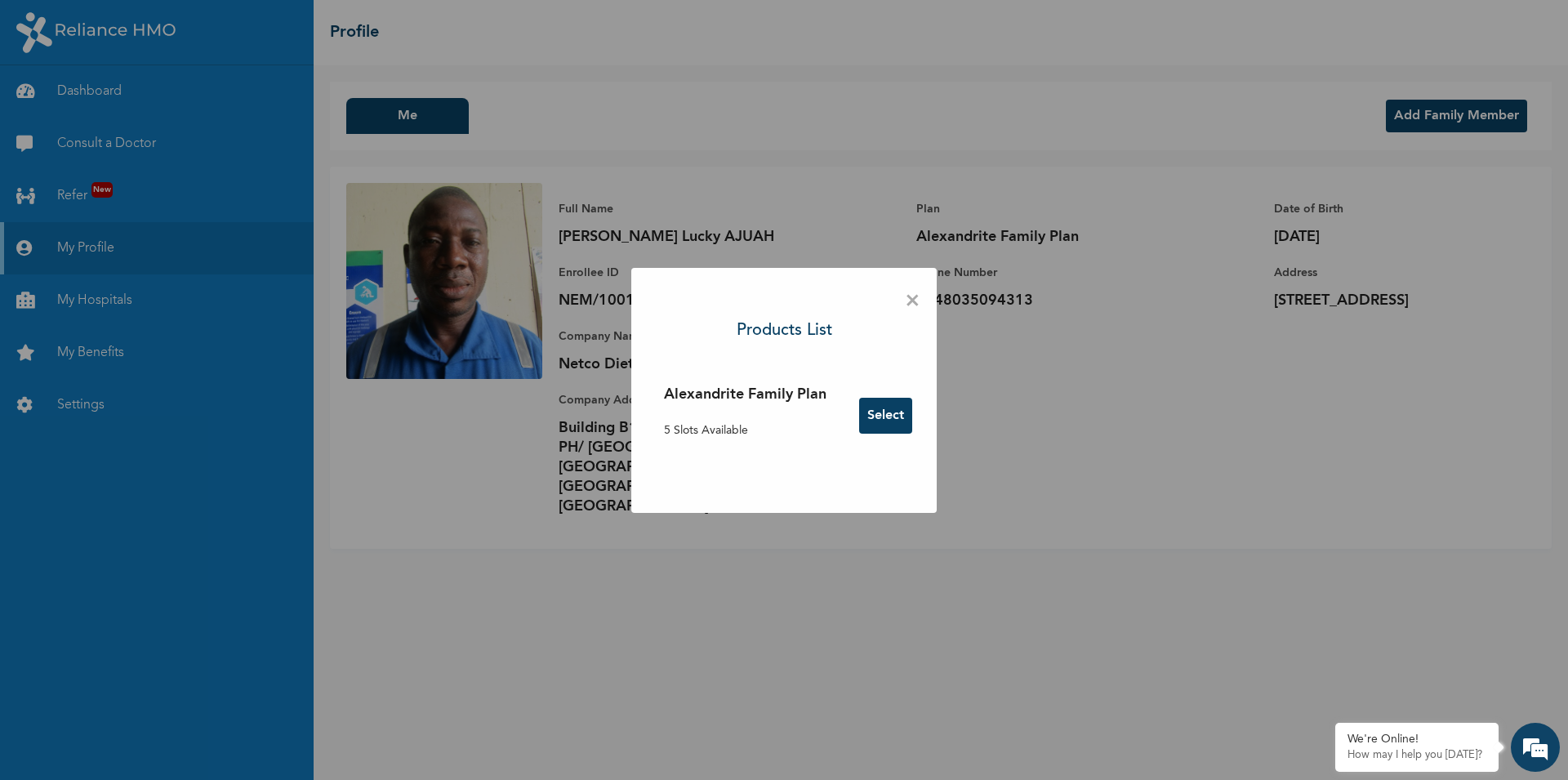
click at [872, 104] on div "× Products List Alexandrite Family Plan 5 Slots Available Select" at bounding box center [784, 390] width 1568 height 780
click at [912, 300] on span "×" at bounding box center [912, 301] width 16 height 34
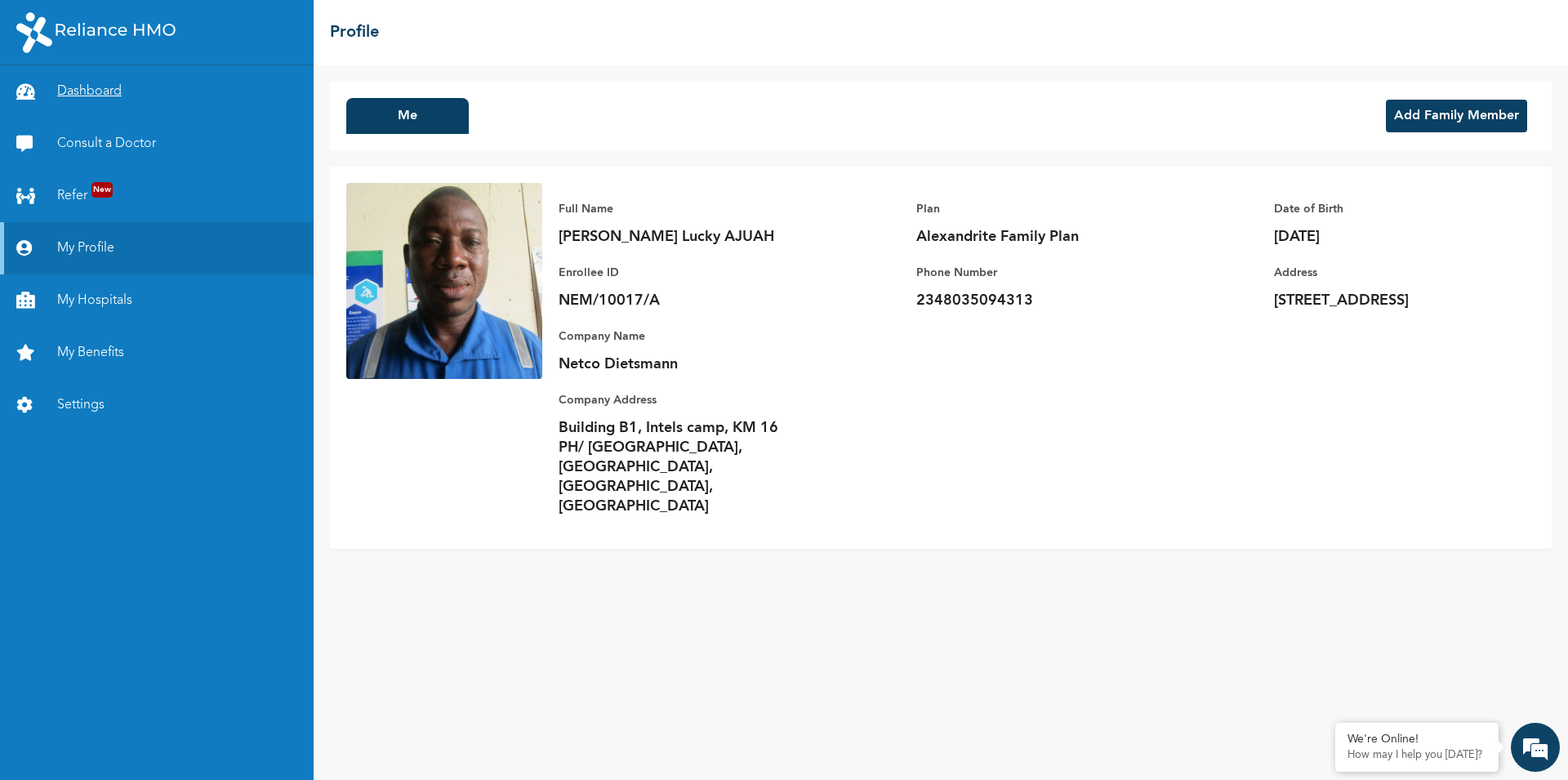
click at [106, 93] on link "Dashboard" at bounding box center [156, 92] width 313 height 52
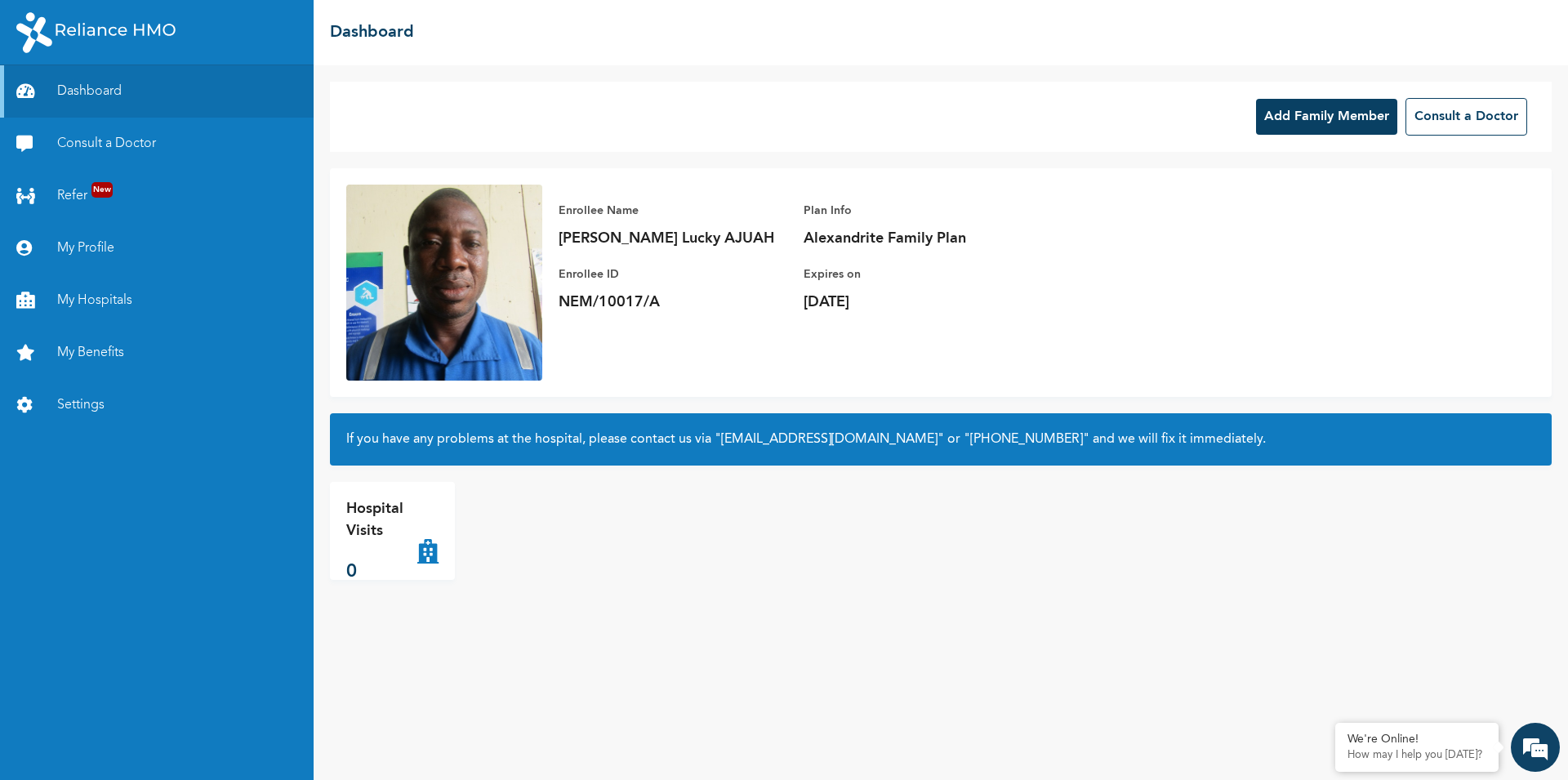
click at [1328, 109] on button "Add Family Member" at bounding box center [1327, 117] width 142 height 36
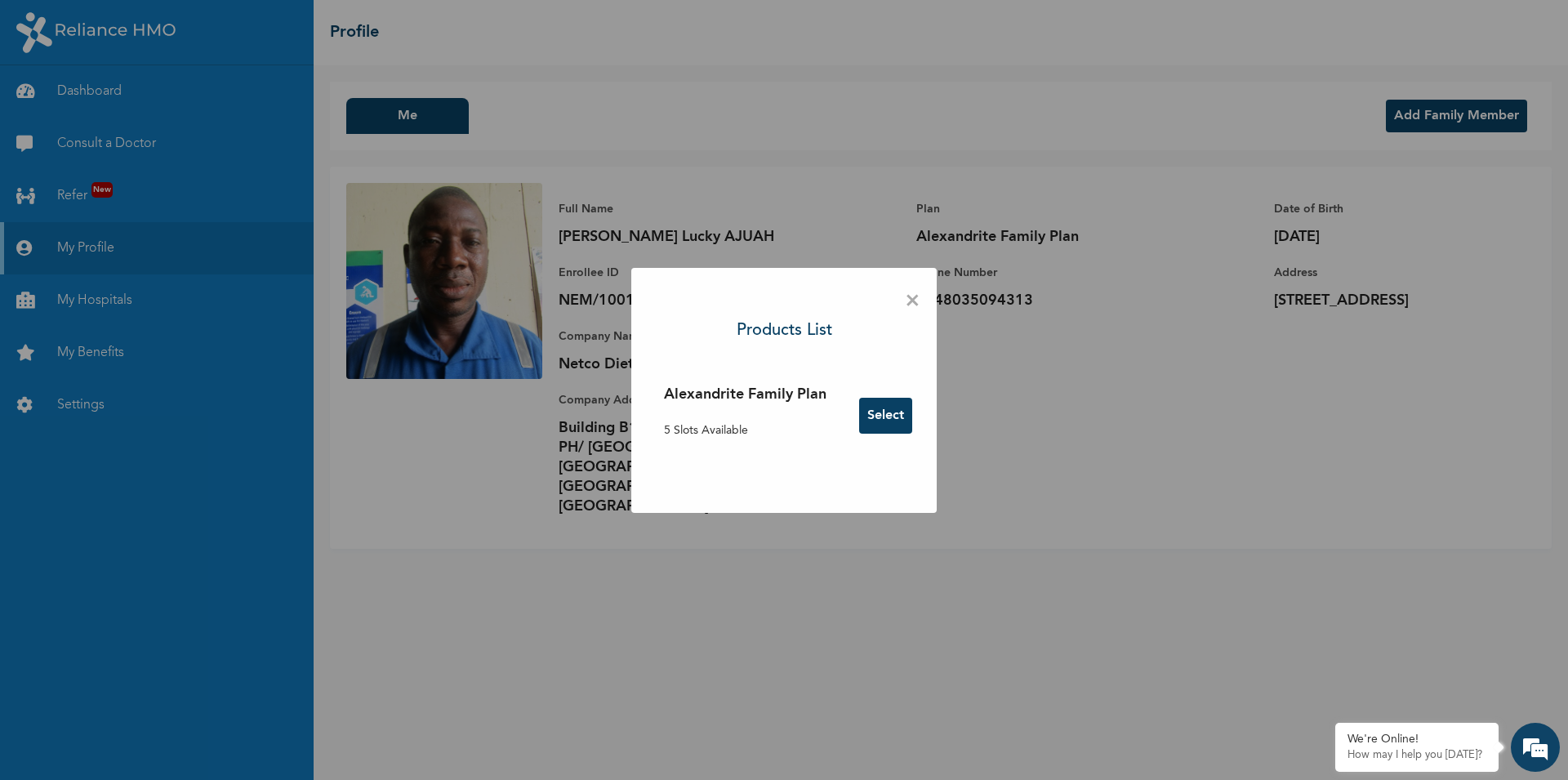
click at [912, 302] on span "×" at bounding box center [912, 301] width 16 height 34
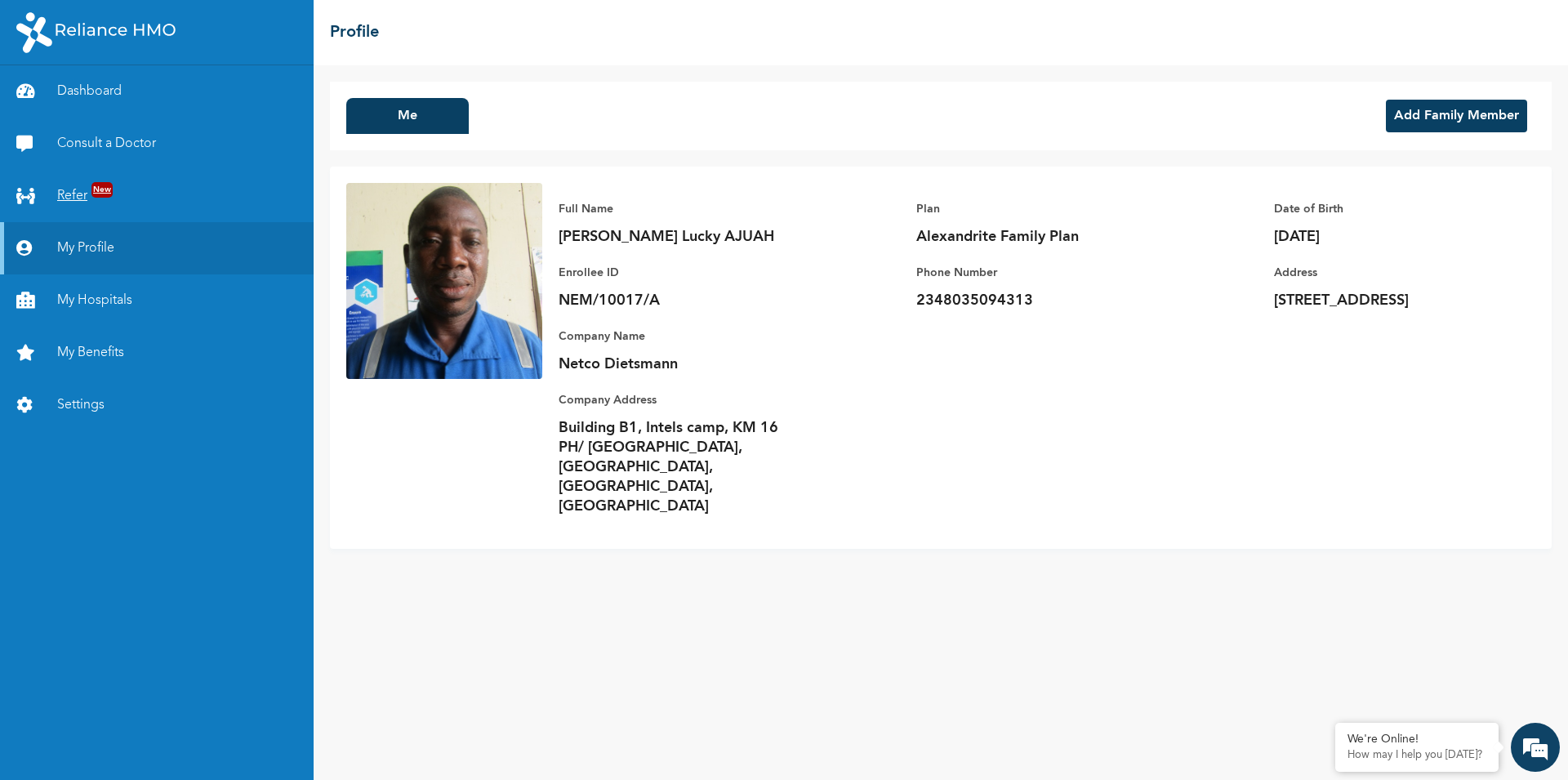
click at [73, 189] on link "Refer New" at bounding box center [156, 196] width 313 height 52
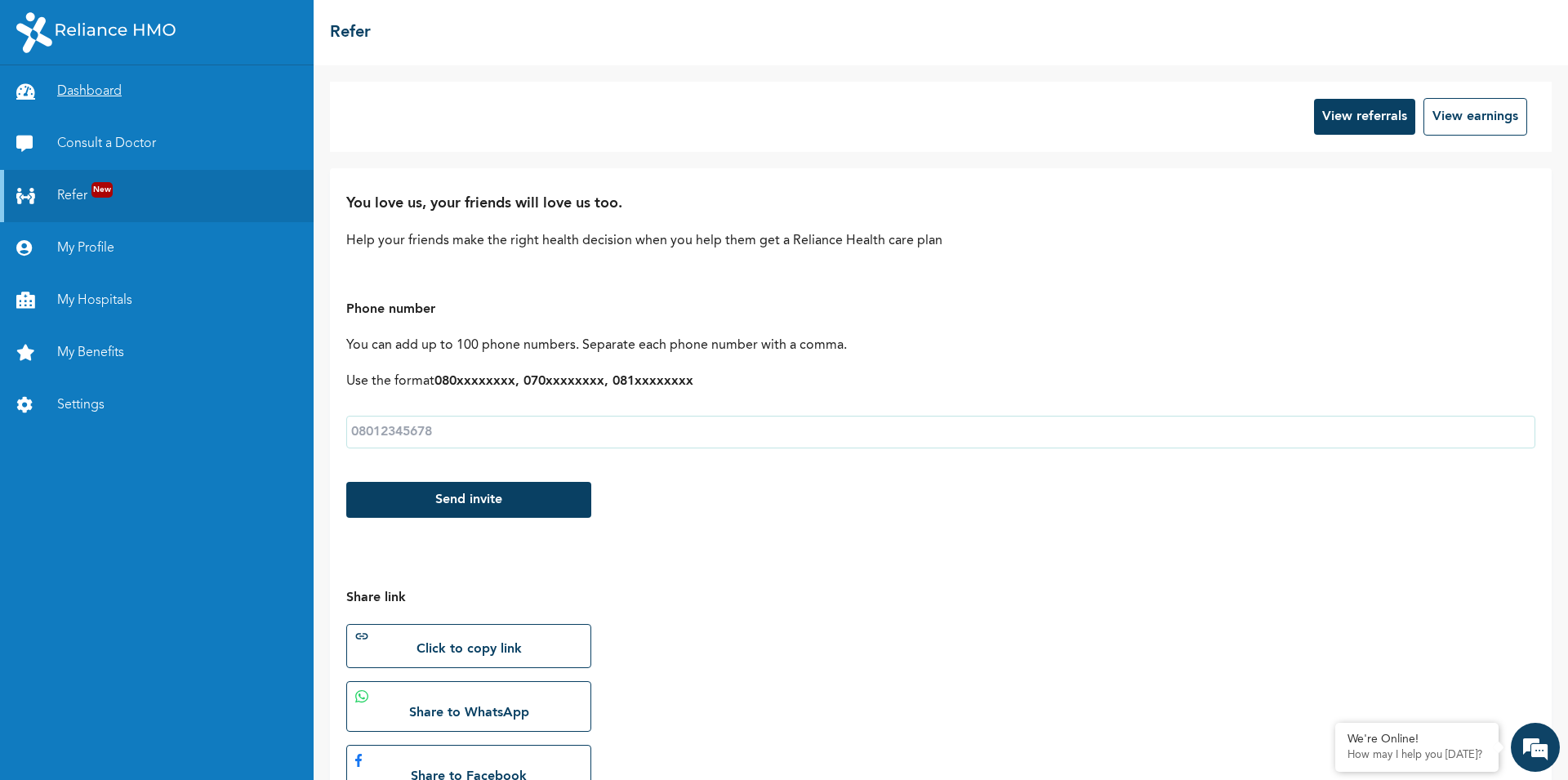
click at [96, 87] on link "Dashboard" at bounding box center [156, 92] width 313 height 52
